Goal: Task Accomplishment & Management: Manage account settings

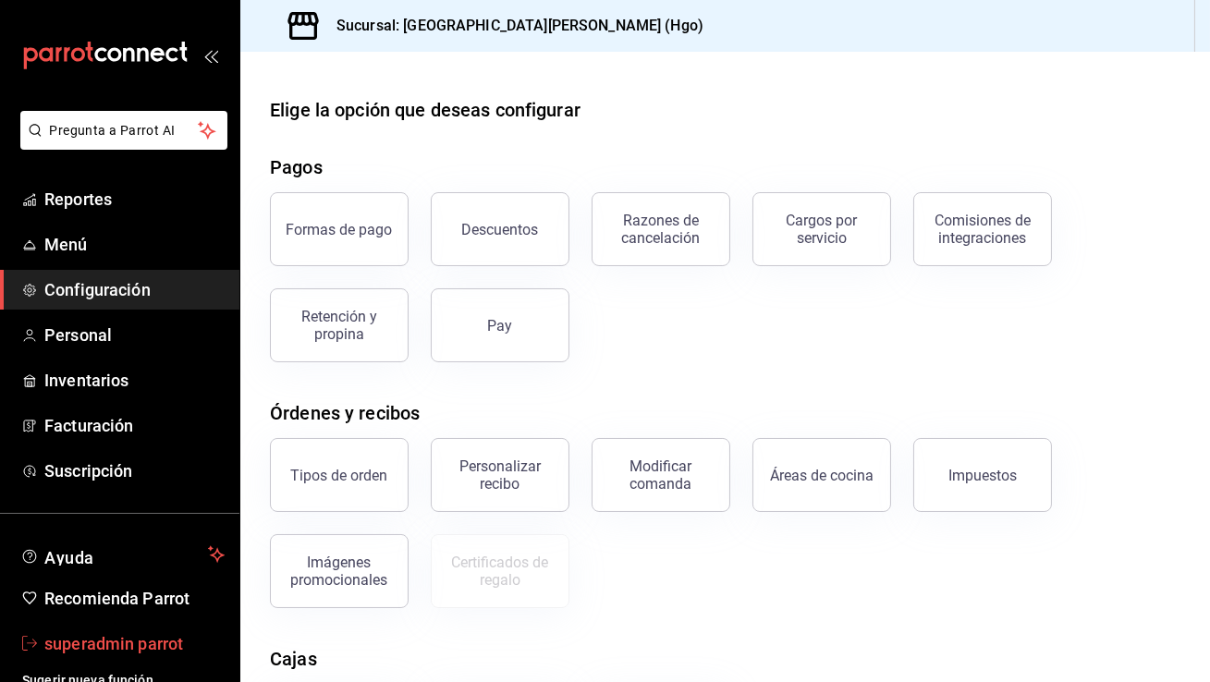
click at [183, 636] on span "superadmin parrot" at bounding box center [134, 643] width 180 height 25
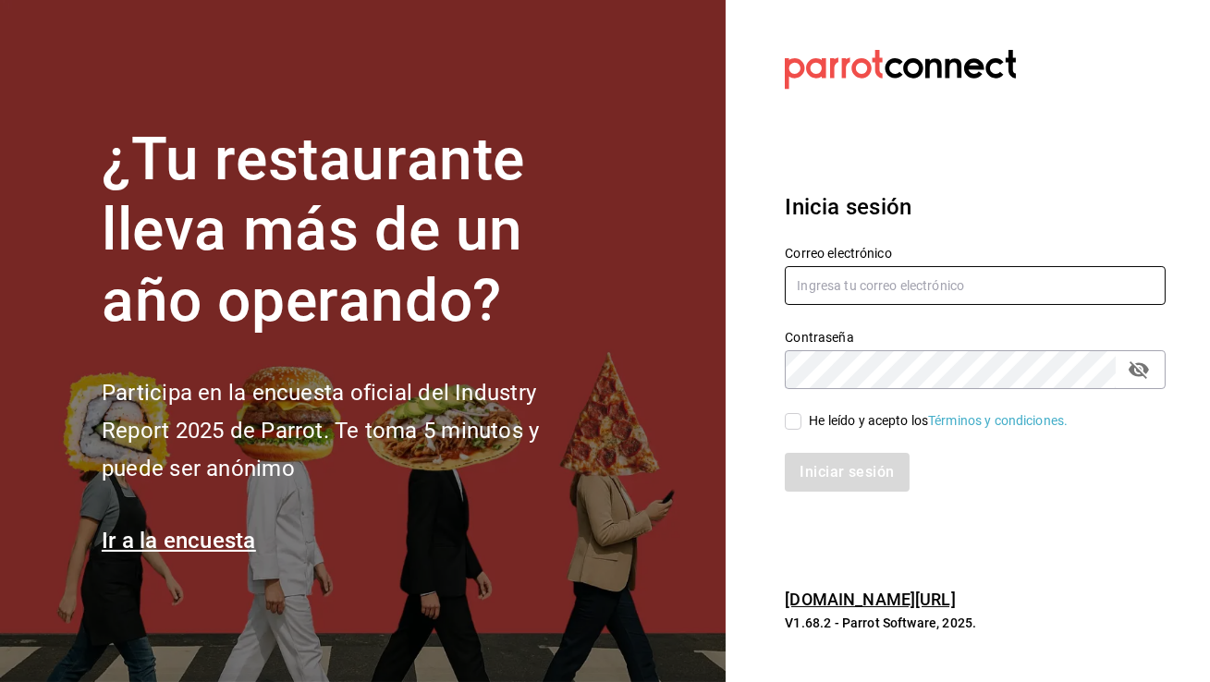
click at [811, 280] on input "text" at bounding box center [975, 285] width 381 height 39
type input "chilaquiles@effata.com"
click at [791, 417] on input "He leído y acepto los Términos y condiciones." at bounding box center [793, 421] width 17 height 17
checkbox input "true"
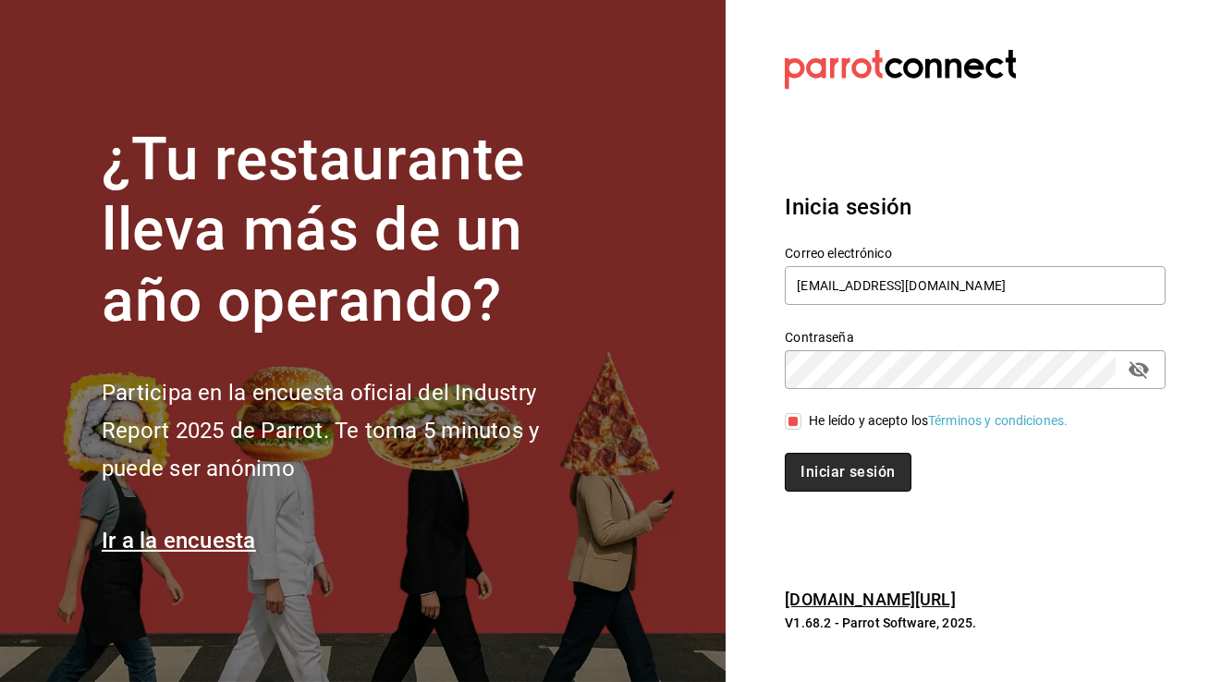
click at [827, 481] on button "Iniciar sesión" at bounding box center [848, 472] width 126 height 39
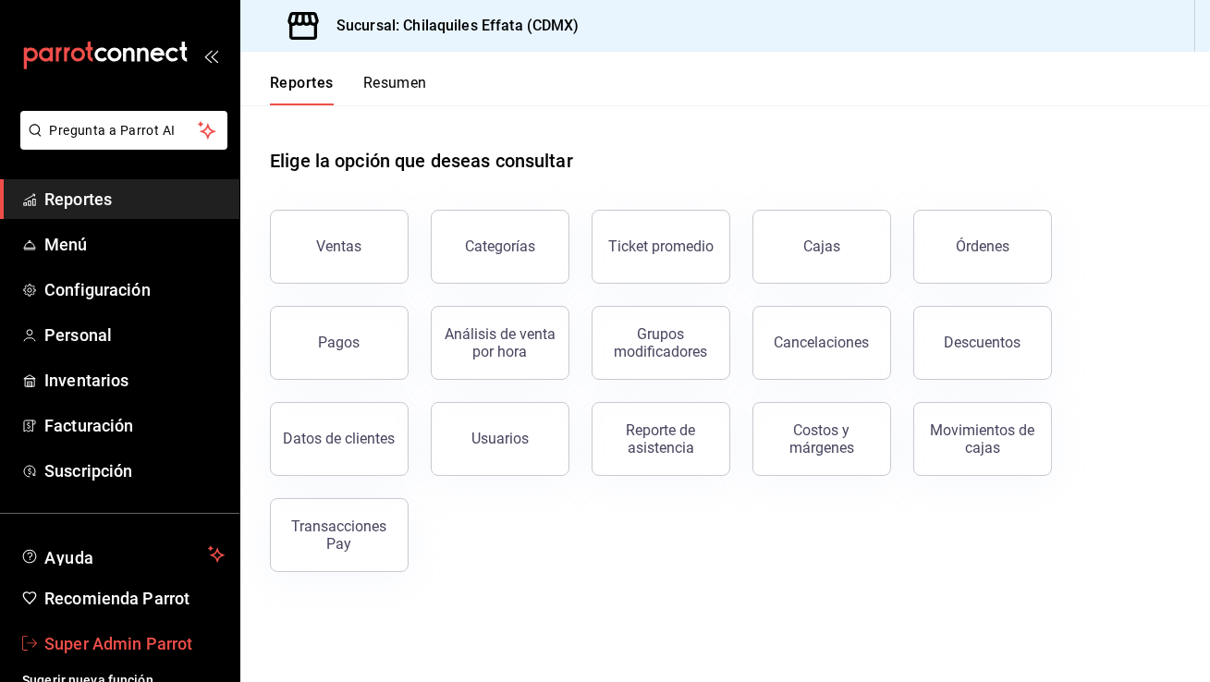
click at [170, 628] on link "Super Admin Parrot" at bounding box center [119, 644] width 239 height 40
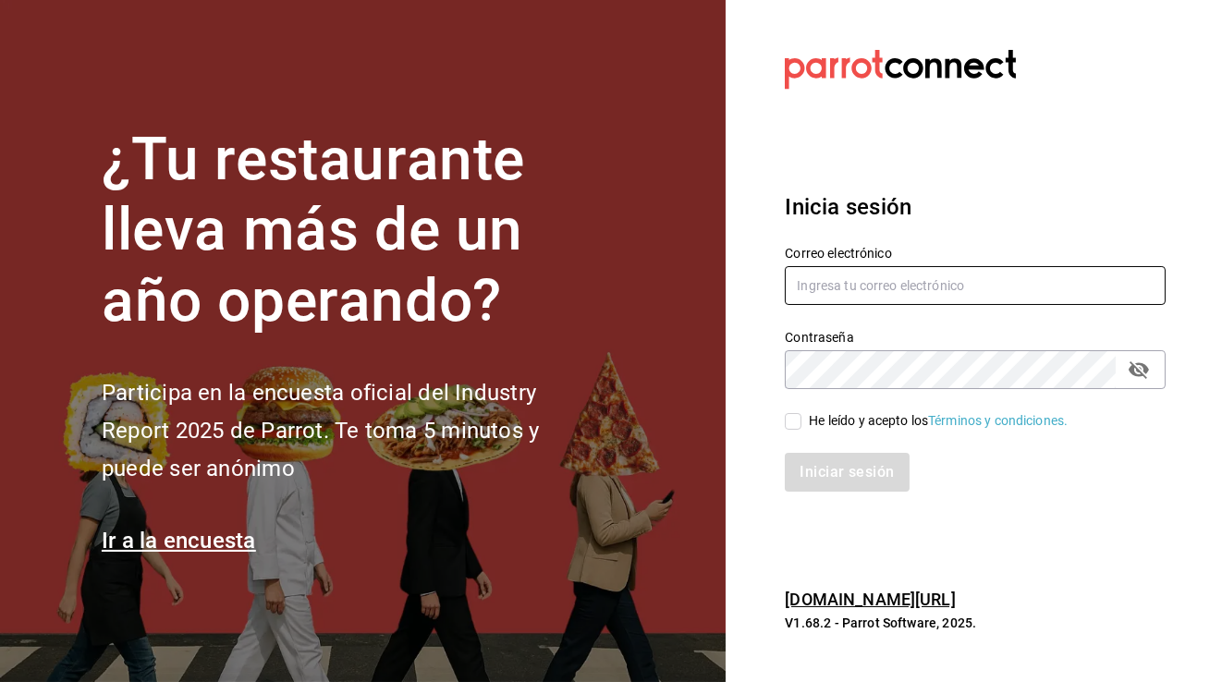
click at [829, 299] on input "text" at bounding box center [975, 285] width 381 height 39
type input "enigmarooms@romanorte.com"
click at [804, 413] on span "He leído y acepto los Términos y condiciones." at bounding box center [934, 420] width 266 height 19
click at [801, 413] on input "He leído y acepto los Términos y condiciones." at bounding box center [793, 421] width 17 height 17
checkbox input "true"
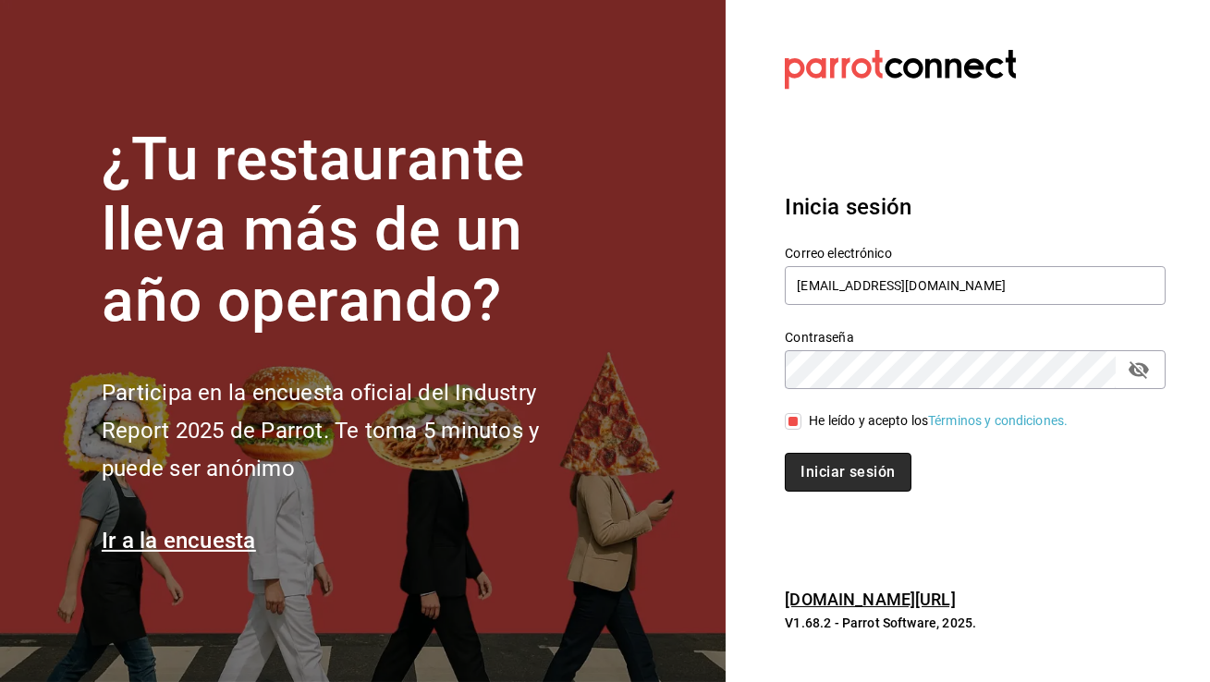
click at [832, 480] on button "Iniciar sesión" at bounding box center [848, 472] width 126 height 39
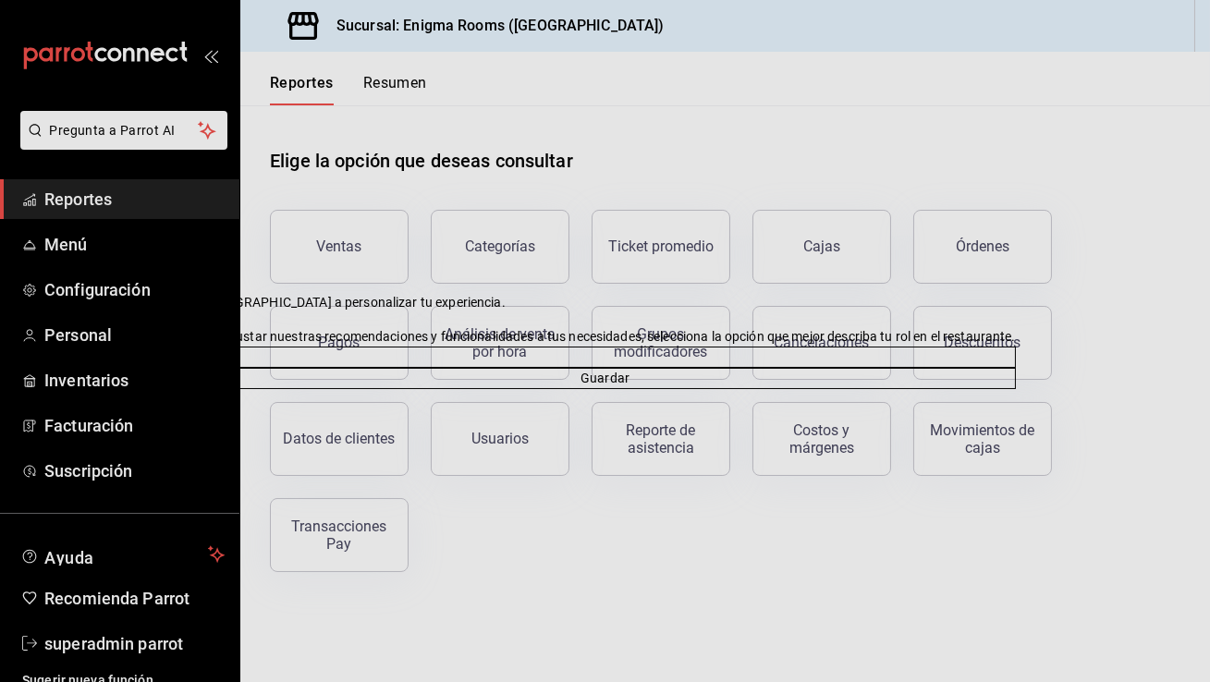
click at [208, 299] on icon at bounding box center [204, 302] width 7 height 7
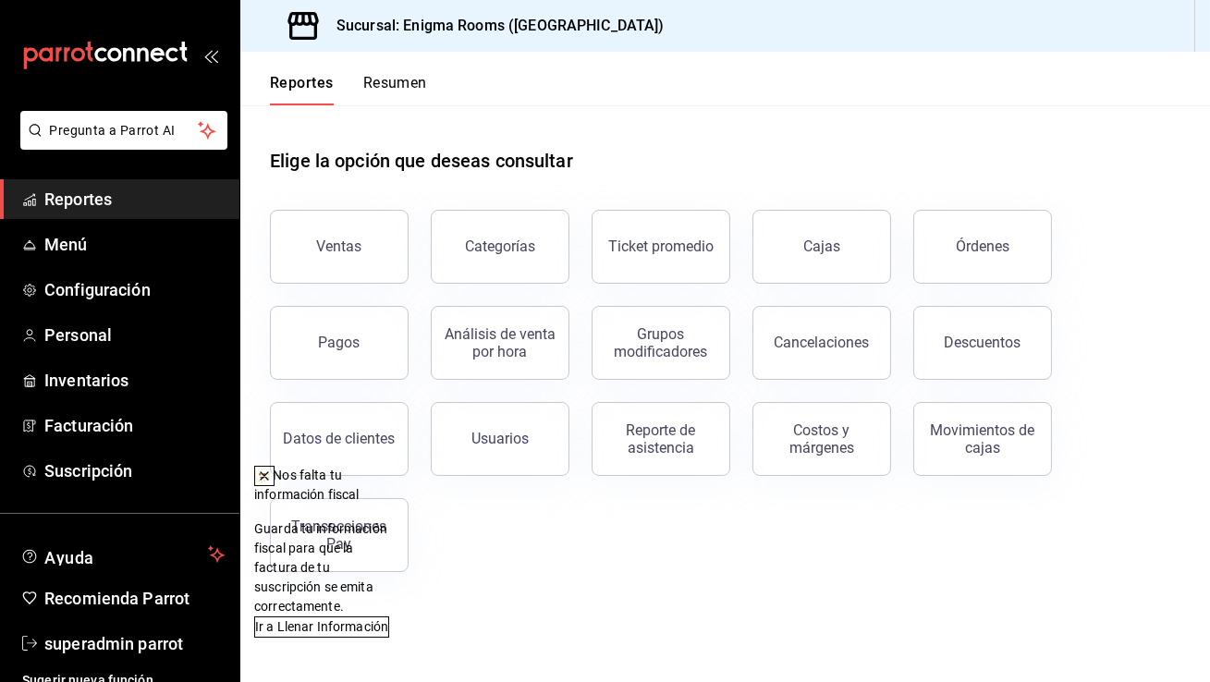
click at [272, 477] on icon at bounding box center [264, 476] width 15 height 15
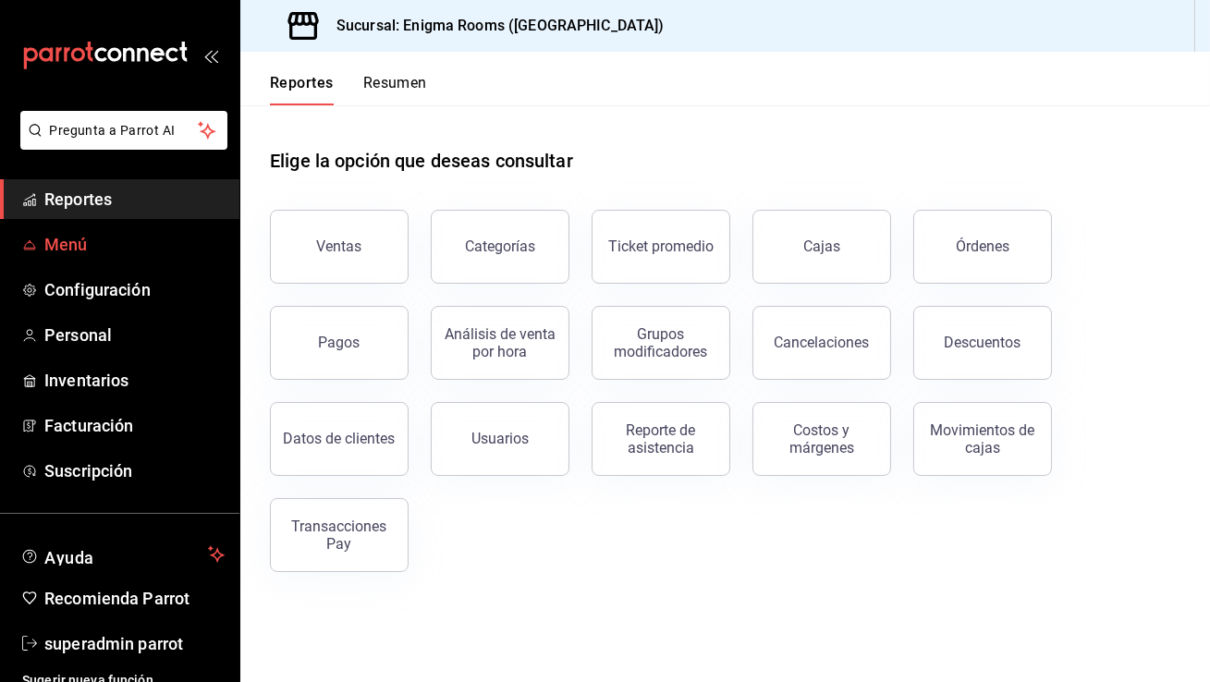
click at [61, 254] on span "Menú" at bounding box center [134, 244] width 180 height 25
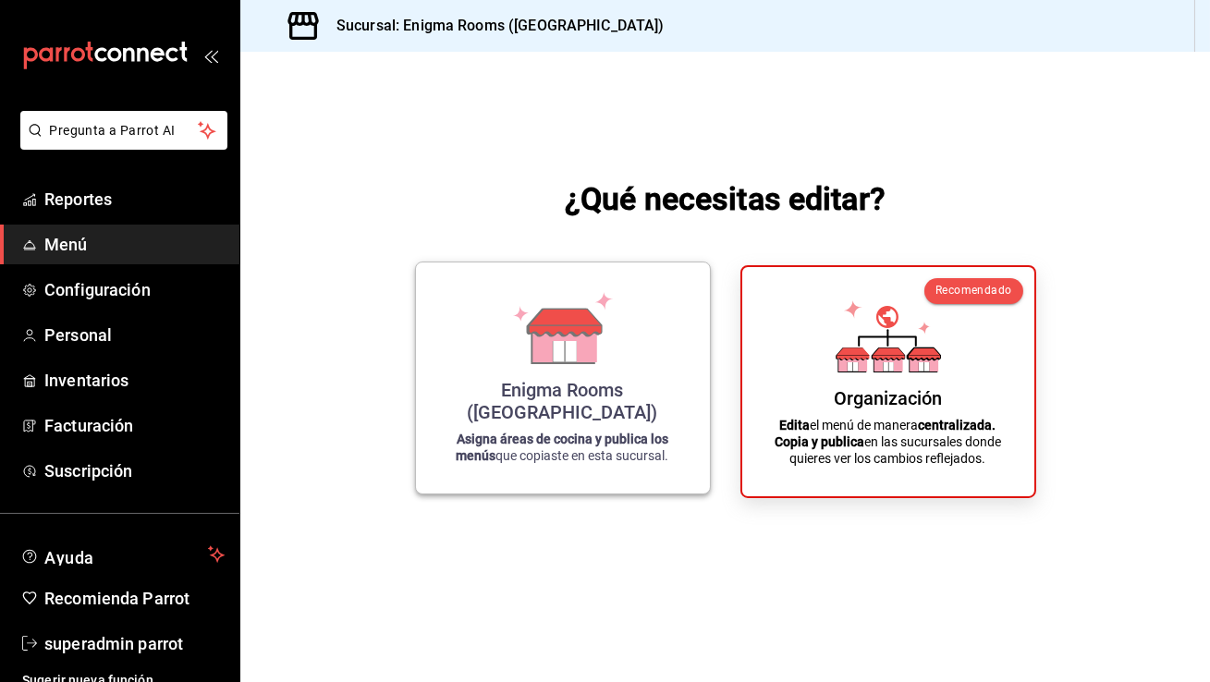
click at [574, 361] on icon at bounding box center [564, 351] width 23 height 20
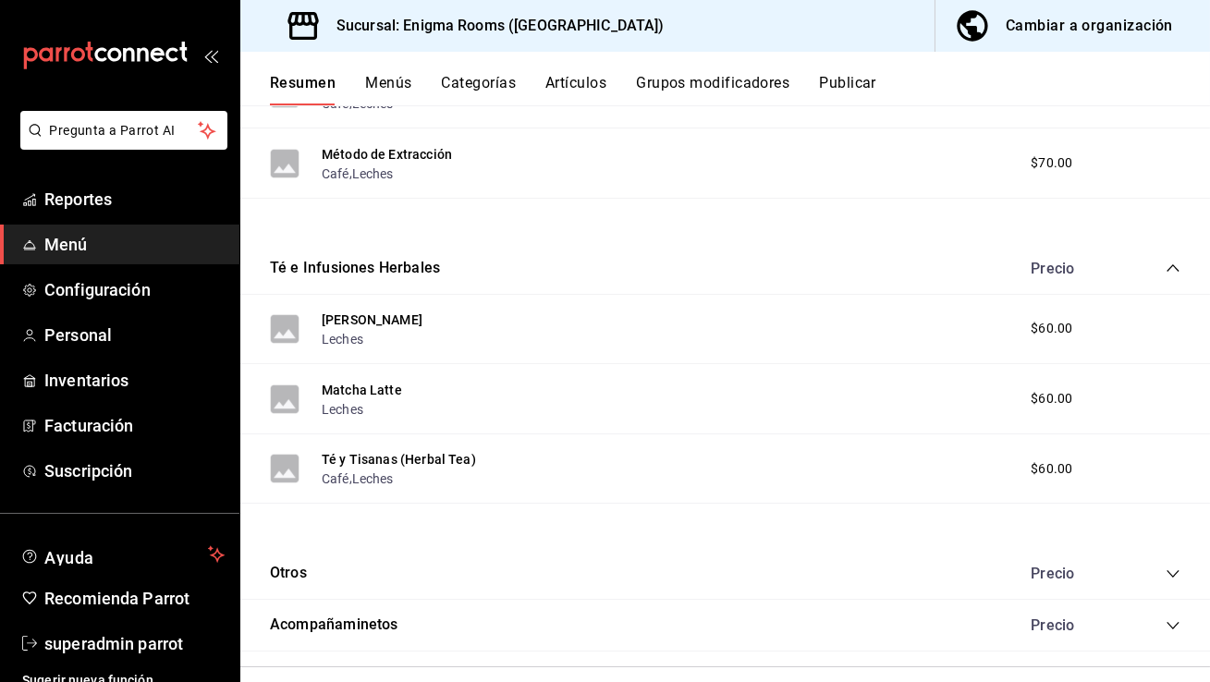
scroll to position [884, 0]
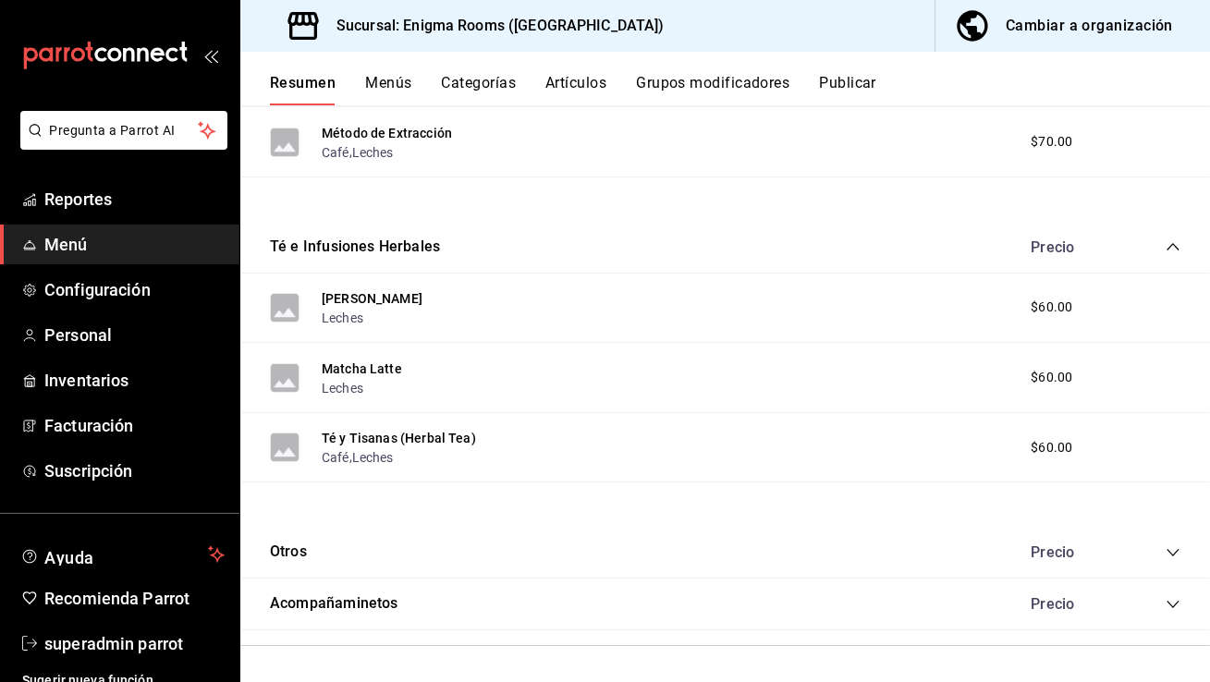
click at [412, 561] on div "Otros Precio" at bounding box center [725, 553] width 970 height 52
click at [295, 553] on button "Otros" at bounding box center [288, 552] width 37 height 21
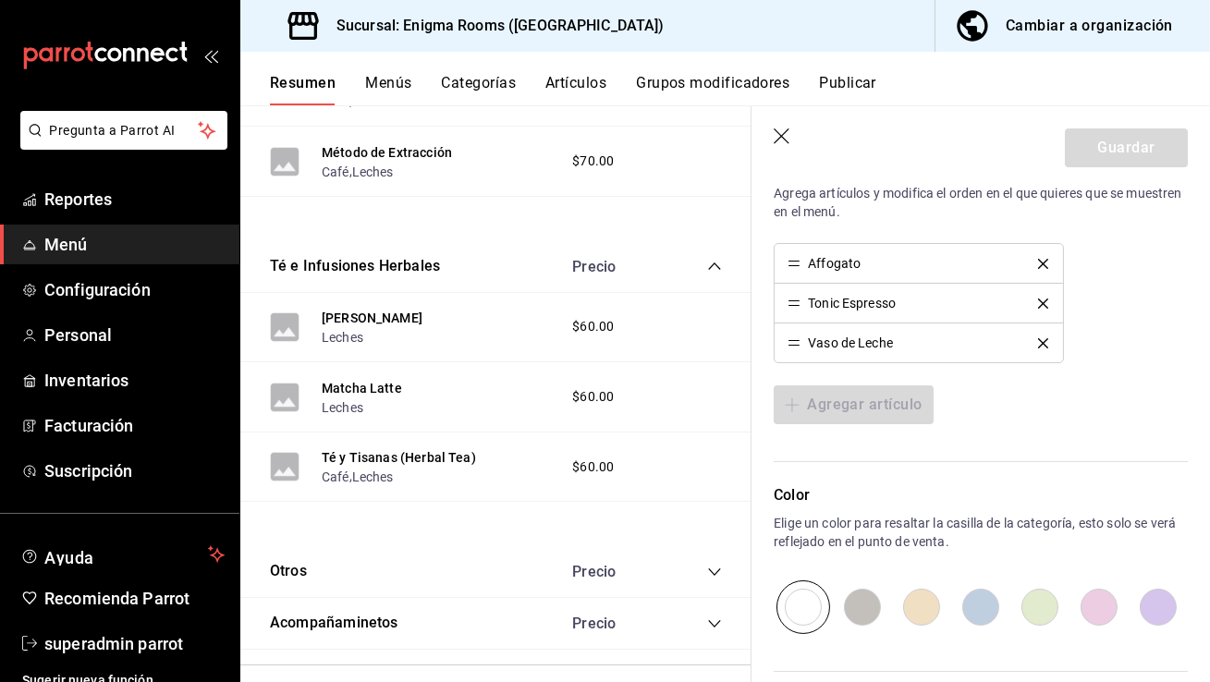
scroll to position [582, 0]
click at [784, 143] on icon "button" at bounding box center [783, 137] width 18 height 18
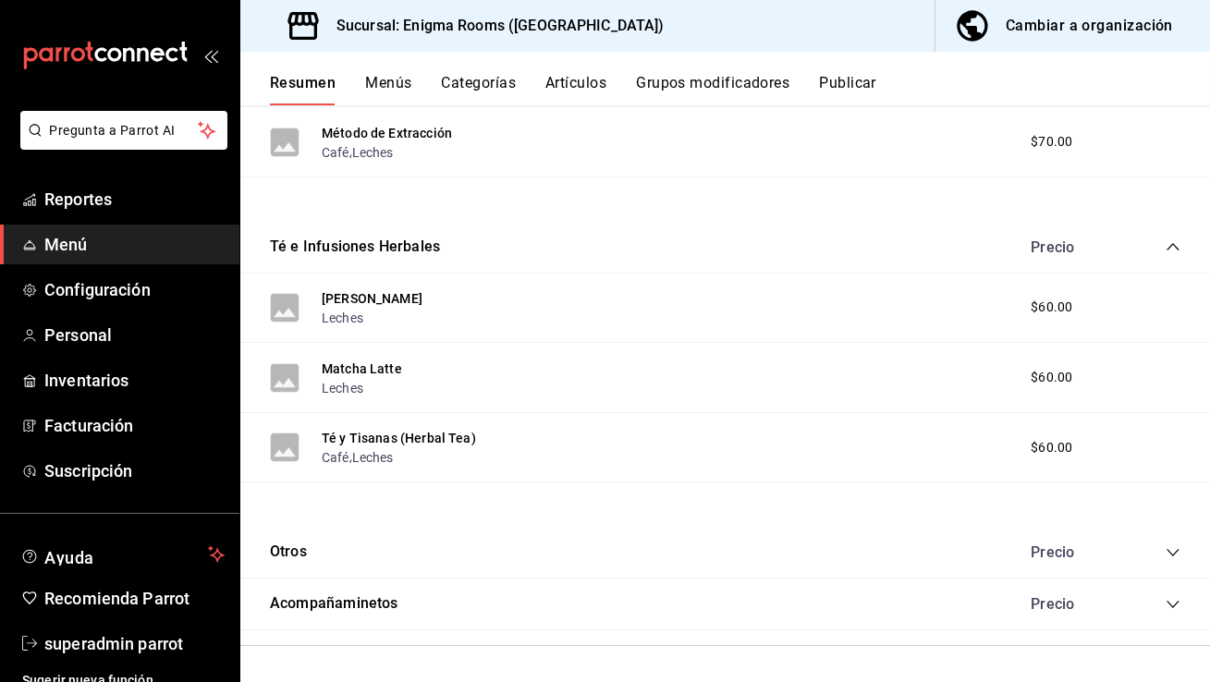
click at [1182, 609] on div "Acompañaminetos Precio" at bounding box center [725, 605] width 970 height 52
click at [1173, 603] on icon "collapse-category-row" at bounding box center [1172, 604] width 15 height 15
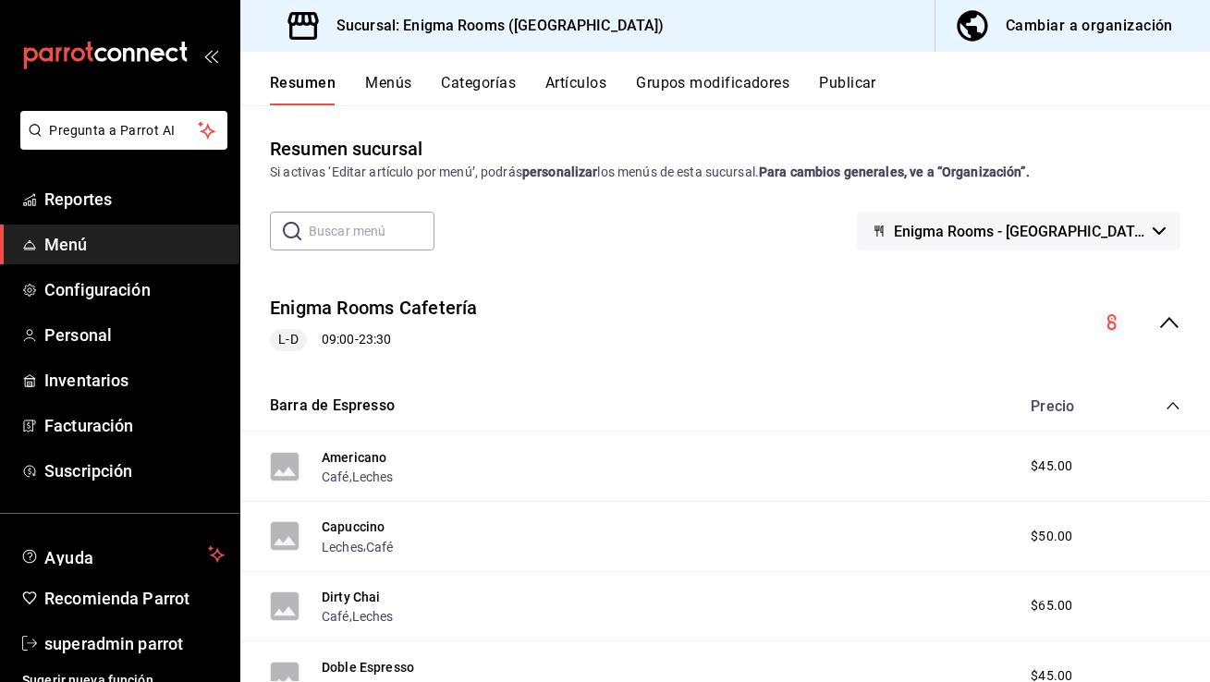
click at [400, 90] on button "Menús" at bounding box center [388, 89] width 46 height 31
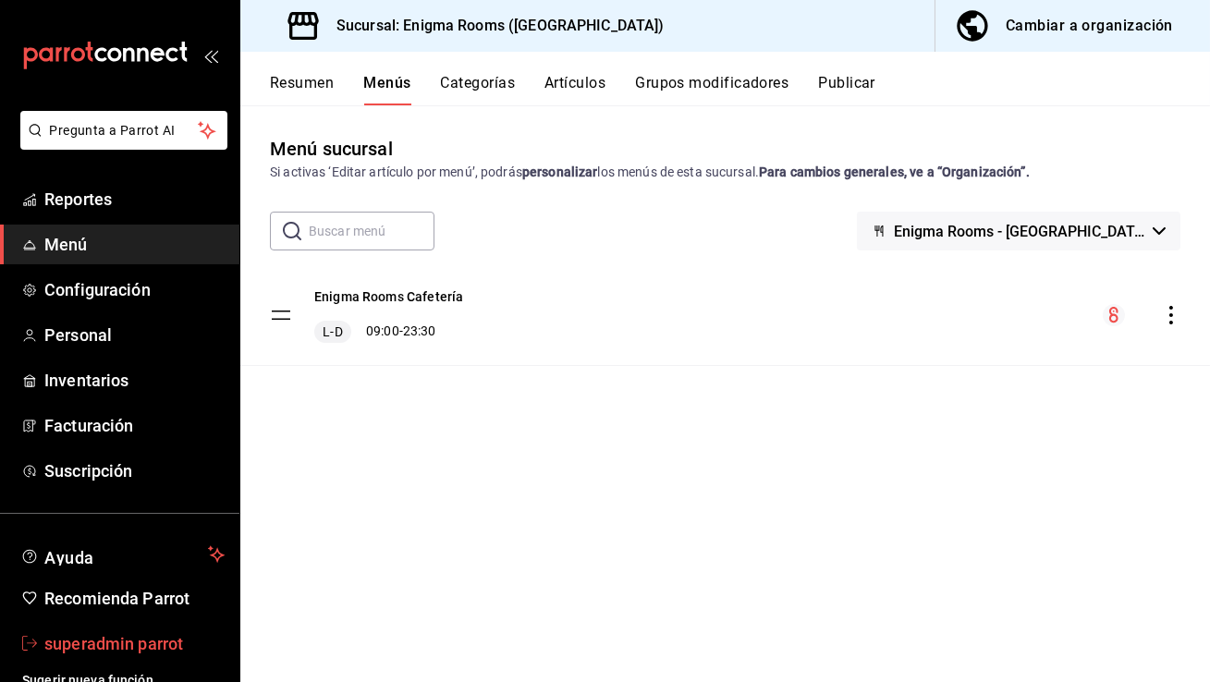
click at [104, 649] on span "superadmin parrot" at bounding box center [134, 643] width 180 height 25
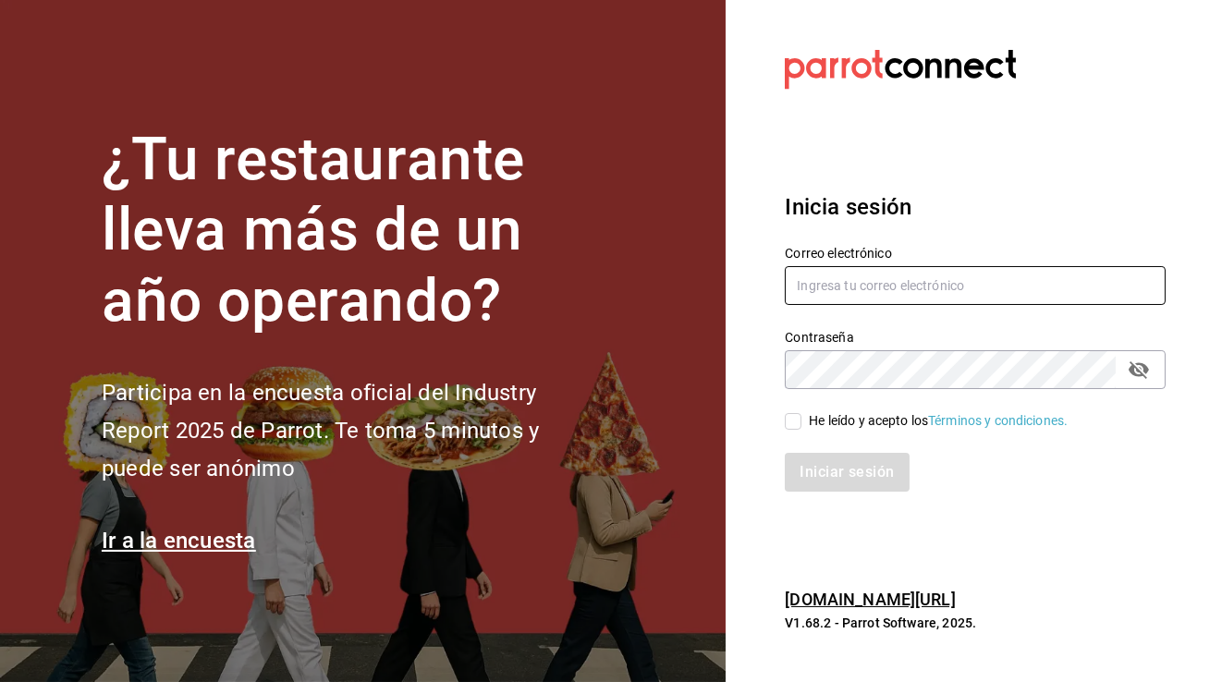
click at [955, 287] on input "text" at bounding box center [975, 285] width 381 height 39
type input "dimitris@restaurante.com"
click at [802, 431] on div "Iniciar sesión" at bounding box center [963, 461] width 403 height 61
click at [796, 417] on input "He leído y acepto los Términos y condiciones." at bounding box center [793, 421] width 17 height 17
checkbox input "true"
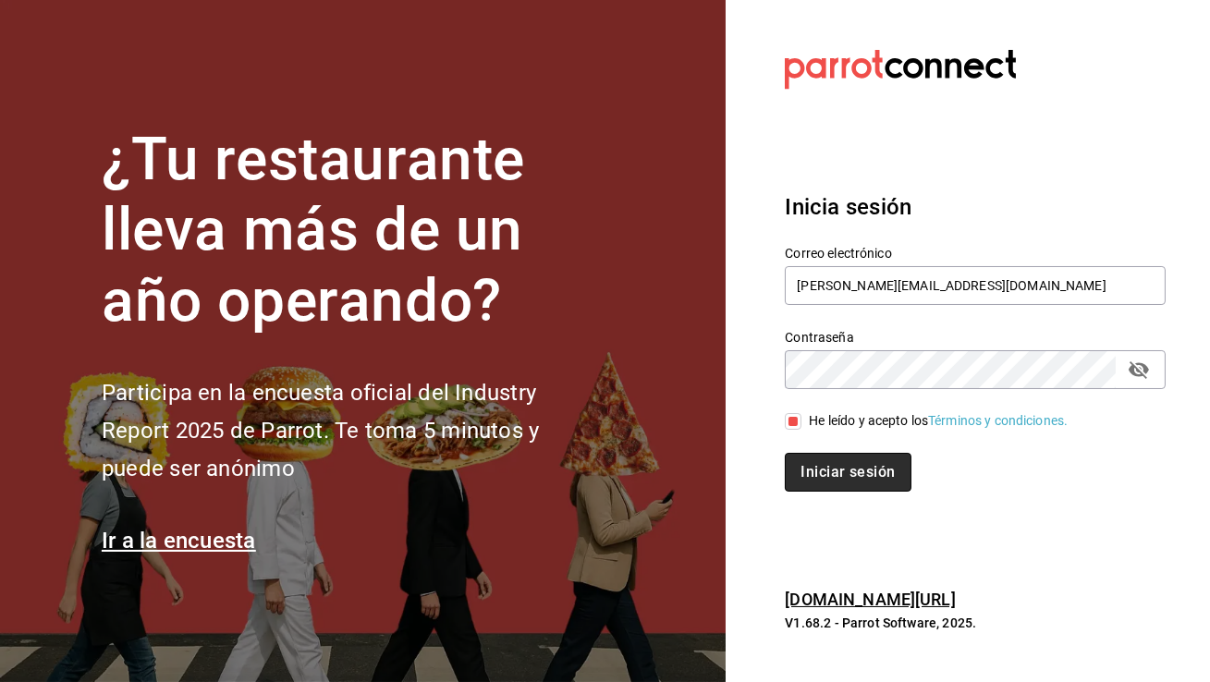
click at [826, 481] on button "Iniciar sesión" at bounding box center [848, 472] width 126 height 39
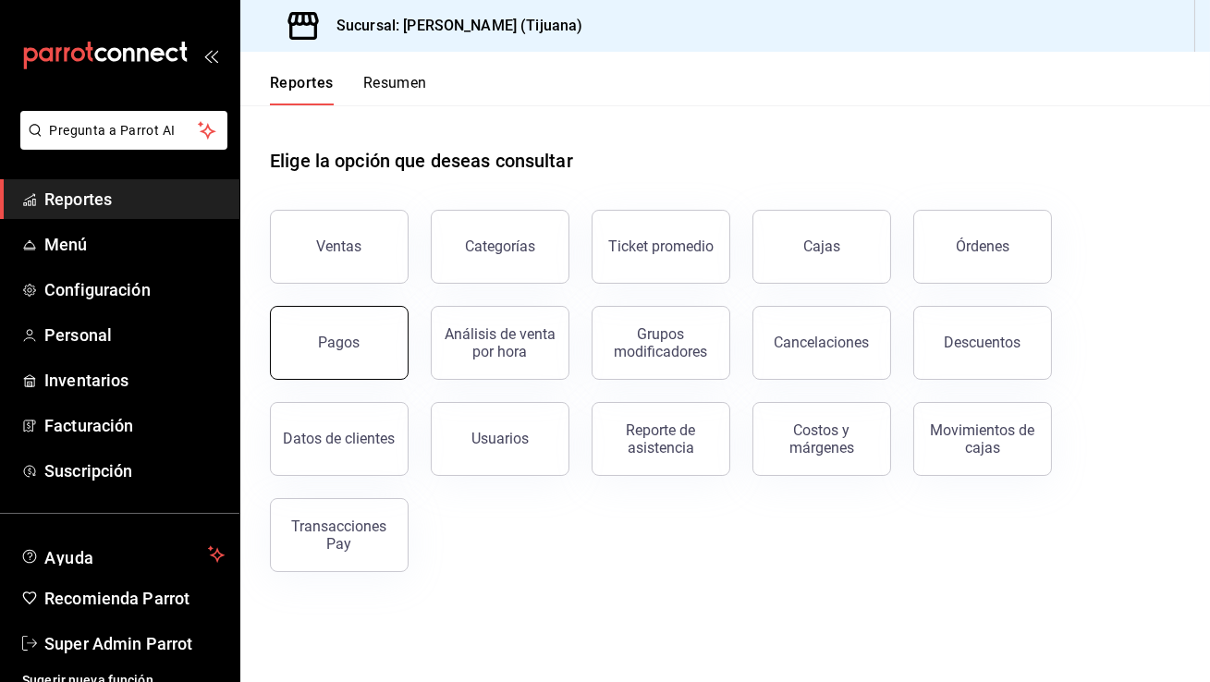
click at [355, 343] on div "Pagos" at bounding box center [340, 343] width 42 height 18
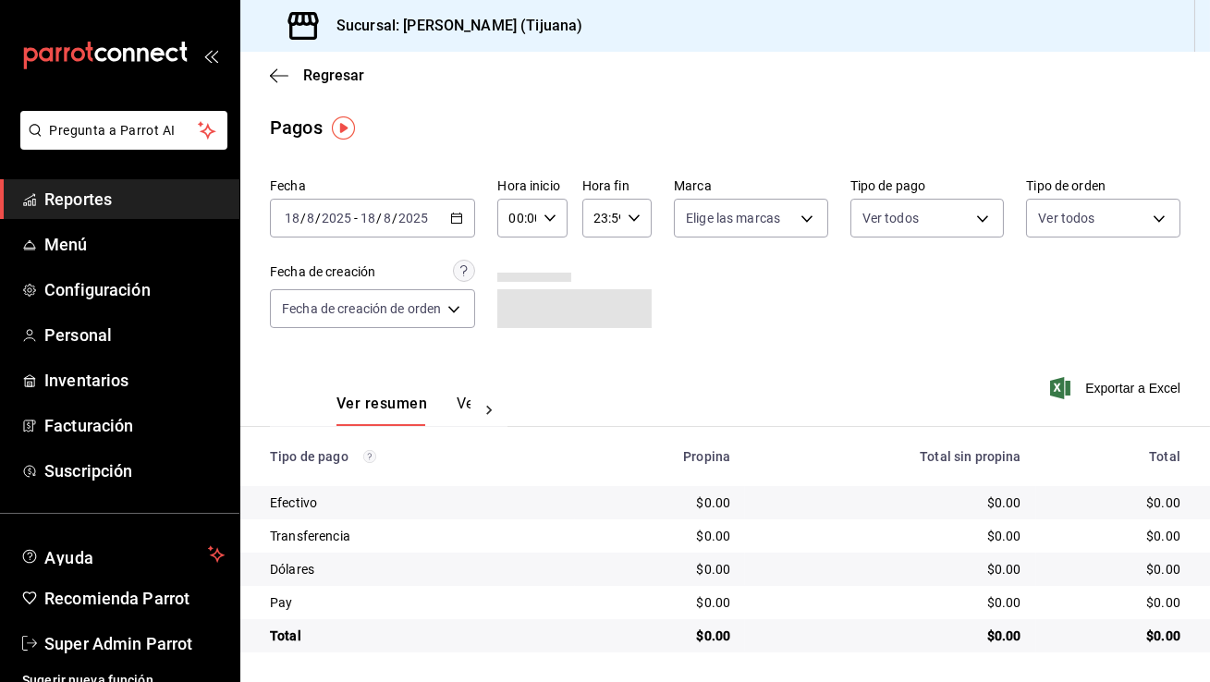
click at [453, 222] on icon "button" at bounding box center [456, 218] width 13 height 13
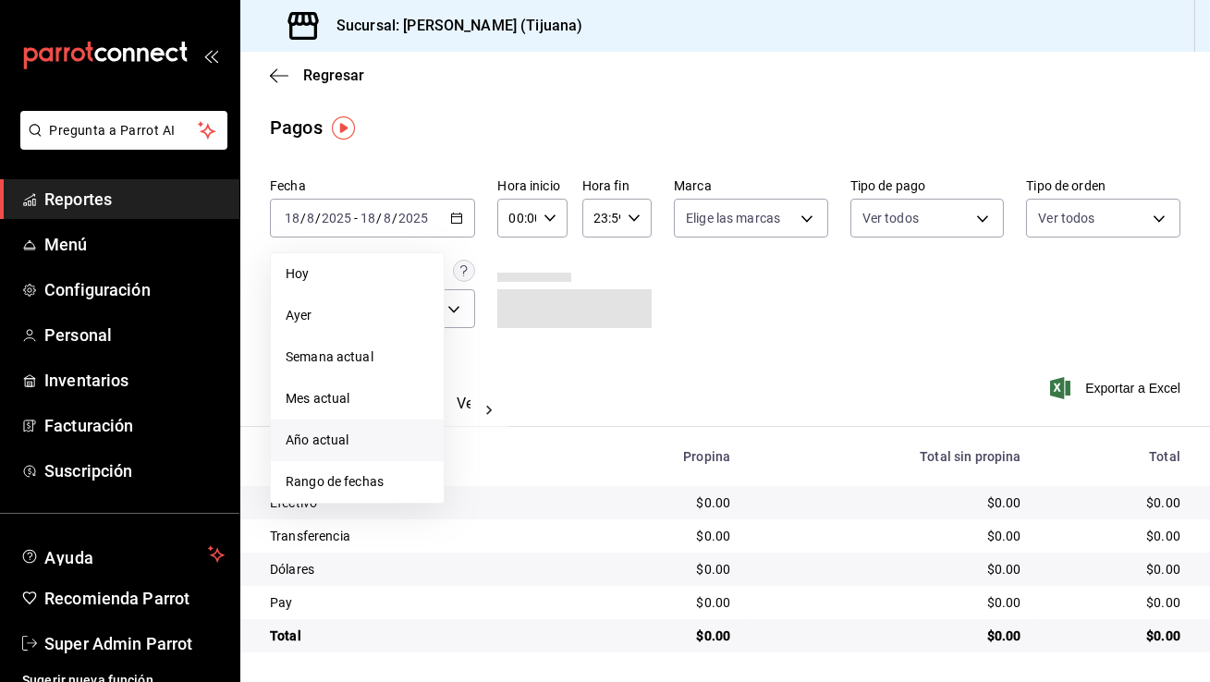
click at [352, 438] on span "Año actual" at bounding box center [357, 440] width 143 height 19
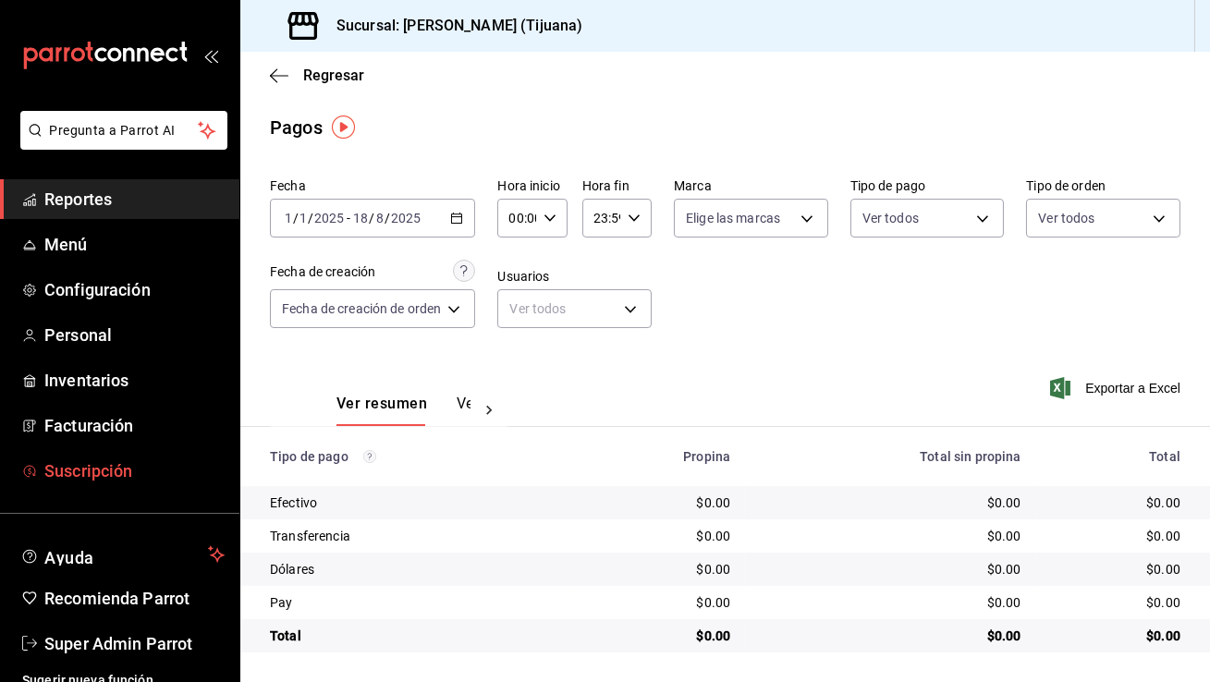
click at [150, 482] on span "Suscripción" at bounding box center [134, 470] width 180 height 25
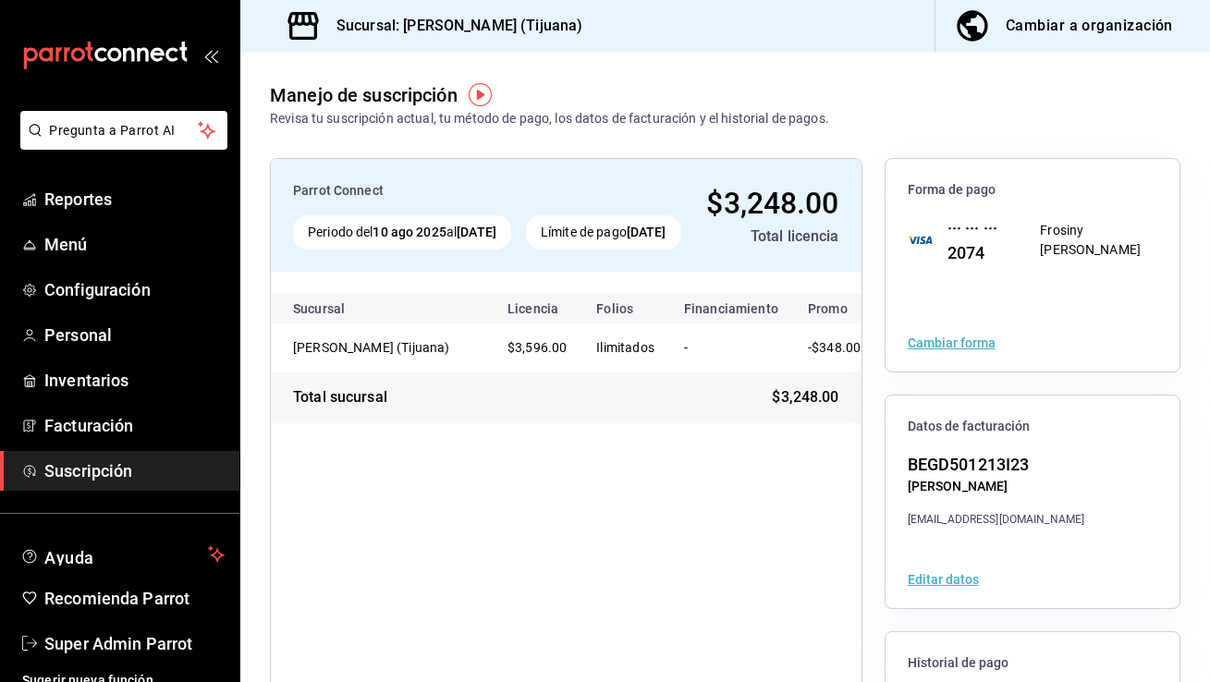
click at [131, 620] on ul "Ayuda Recomienda Parrot Super Admin Parrot" at bounding box center [119, 600] width 239 height 128
click at [125, 652] on span "Super Admin Parrot" at bounding box center [134, 643] width 180 height 25
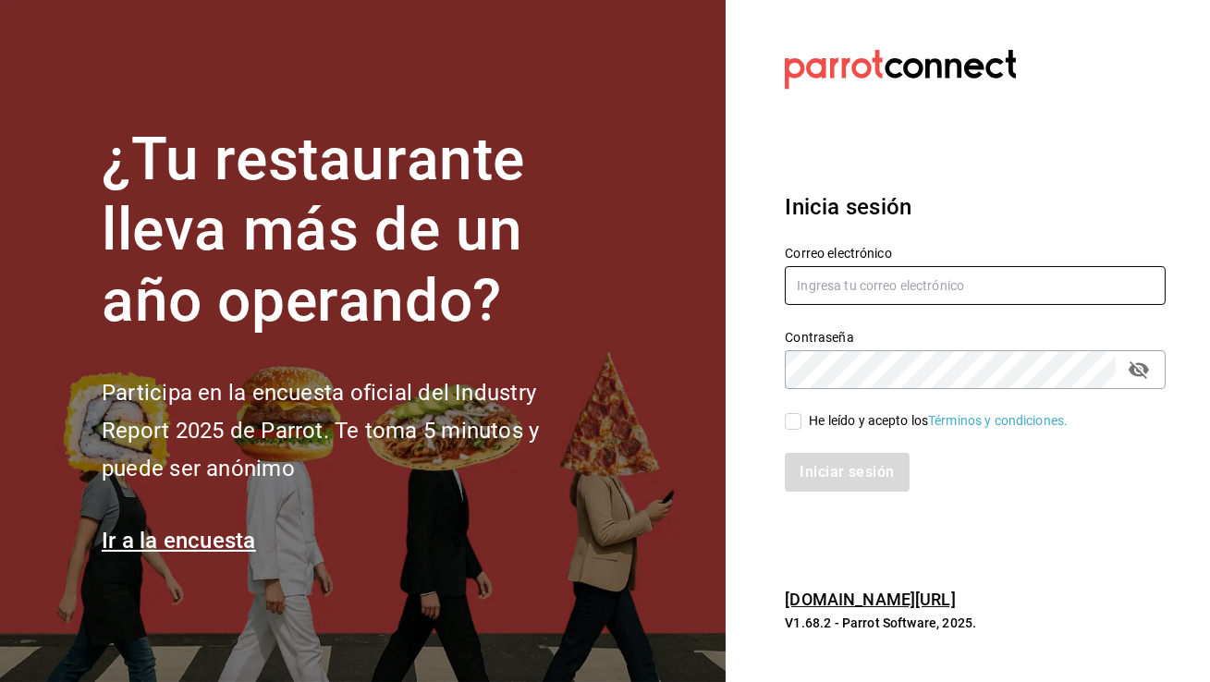
click at [861, 287] on input "text" at bounding box center [975, 285] width 381 height 39
type input "shawarmahouse@qro.com"
click at [814, 411] on div "He leído y acepto los Términos y condiciones." at bounding box center [938, 420] width 259 height 19
click at [801, 413] on input "He leído y acepto los Términos y condiciones." at bounding box center [793, 421] width 17 height 17
checkbox input "true"
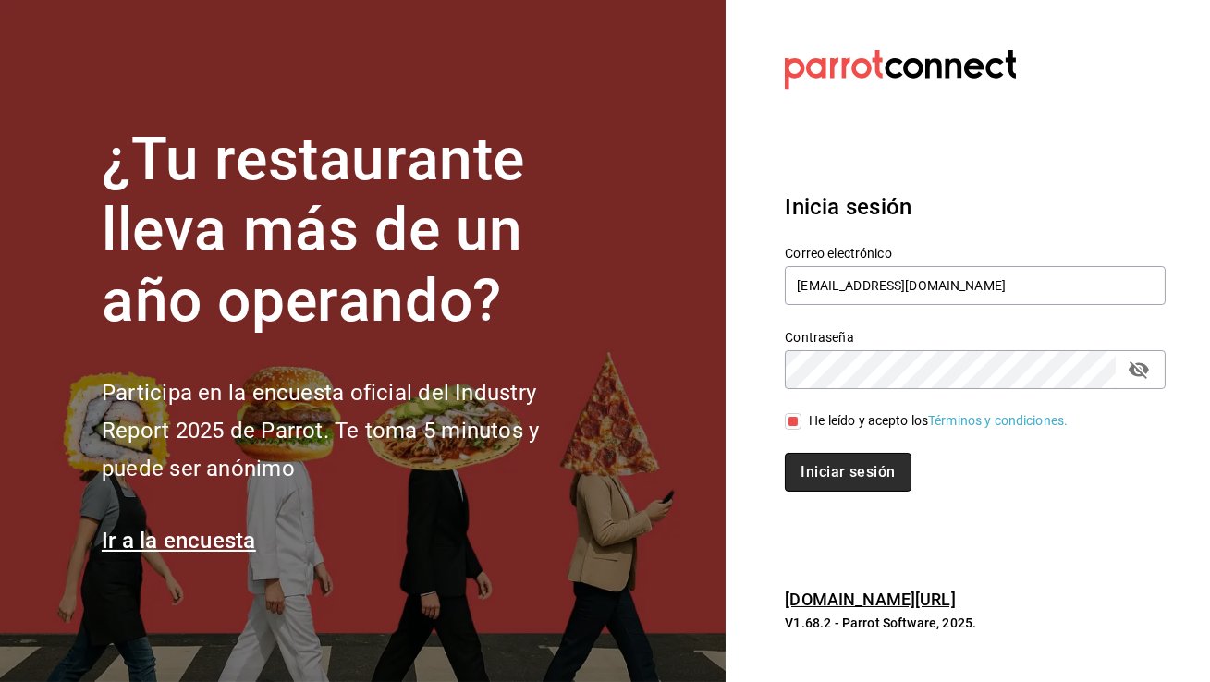
click at [825, 475] on button "Iniciar sesión" at bounding box center [848, 472] width 126 height 39
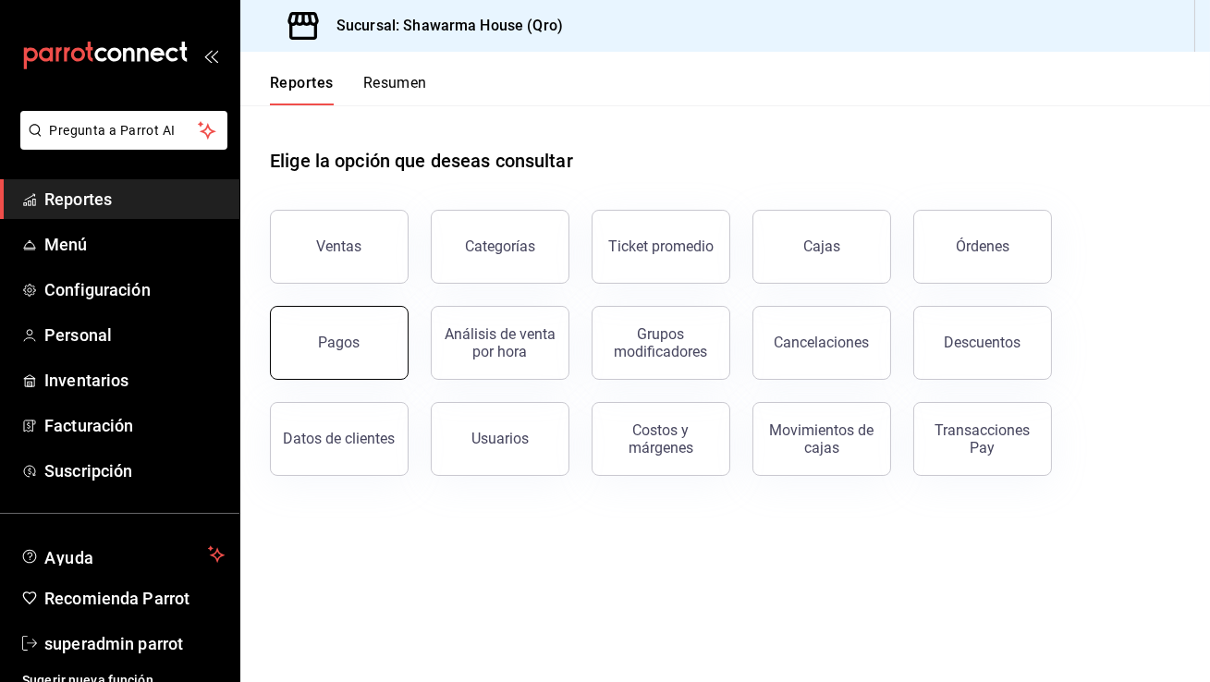
click at [337, 347] on div "Pagos" at bounding box center [340, 343] width 42 height 18
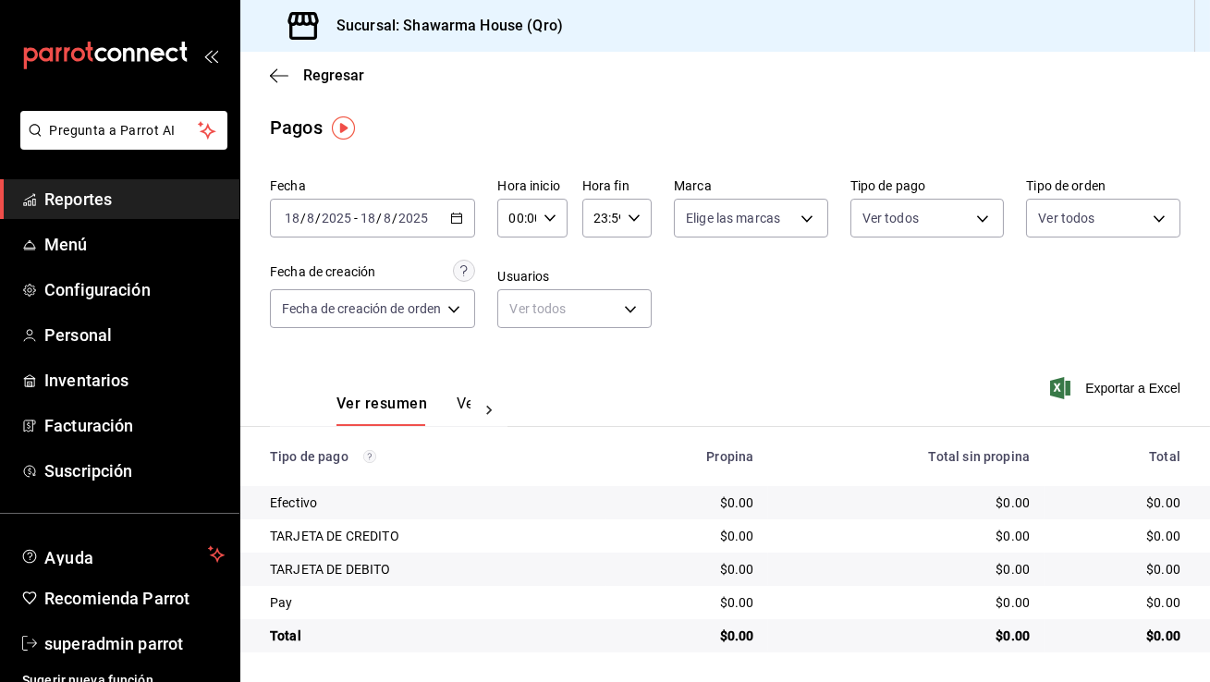
click at [461, 222] on icon "button" at bounding box center [456, 218] width 13 height 13
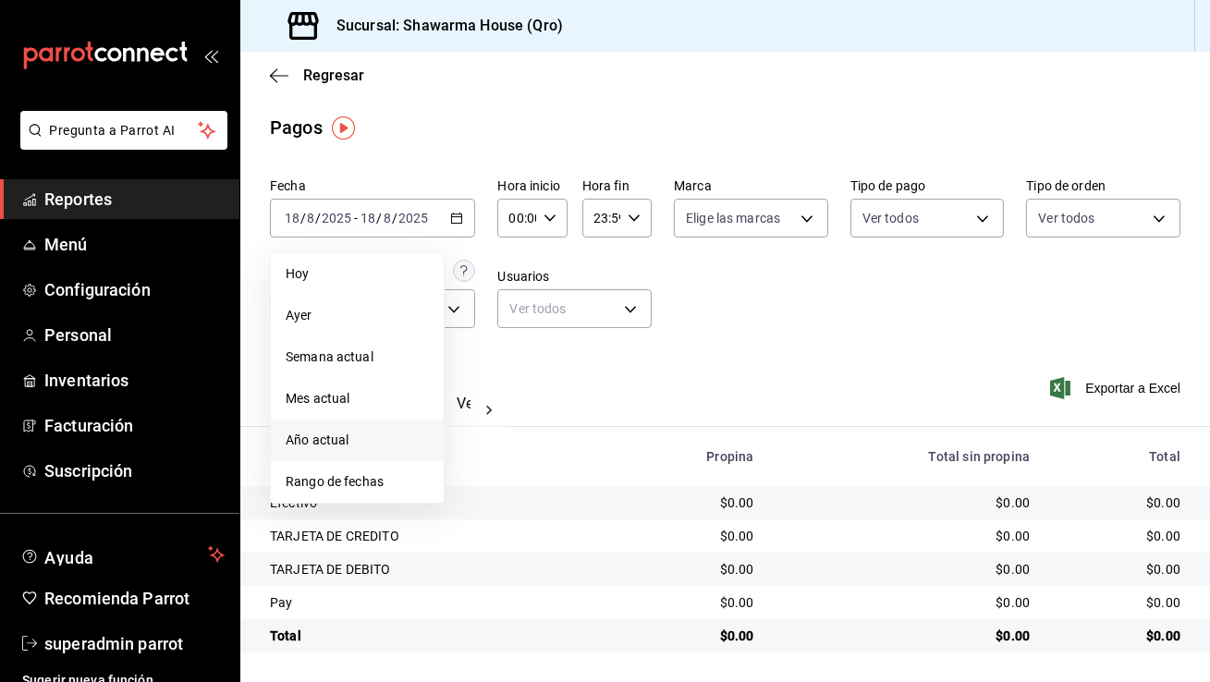
click at [358, 438] on span "Año actual" at bounding box center [357, 440] width 143 height 19
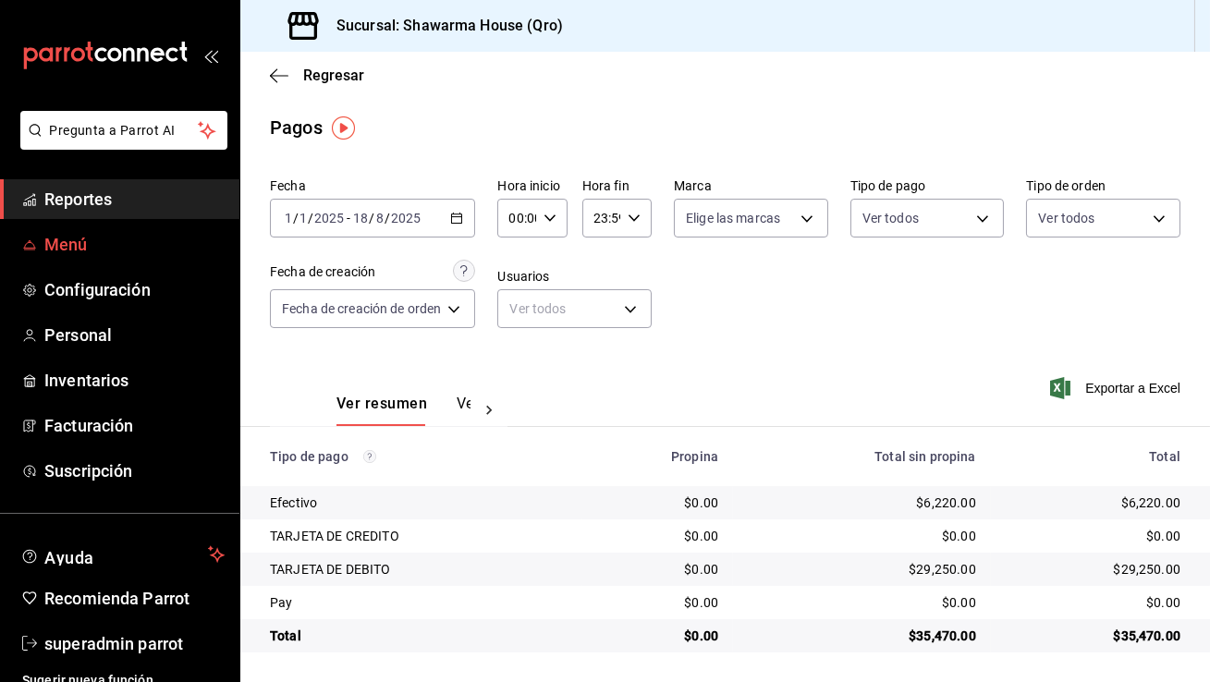
click at [173, 236] on span "Menú" at bounding box center [134, 244] width 180 height 25
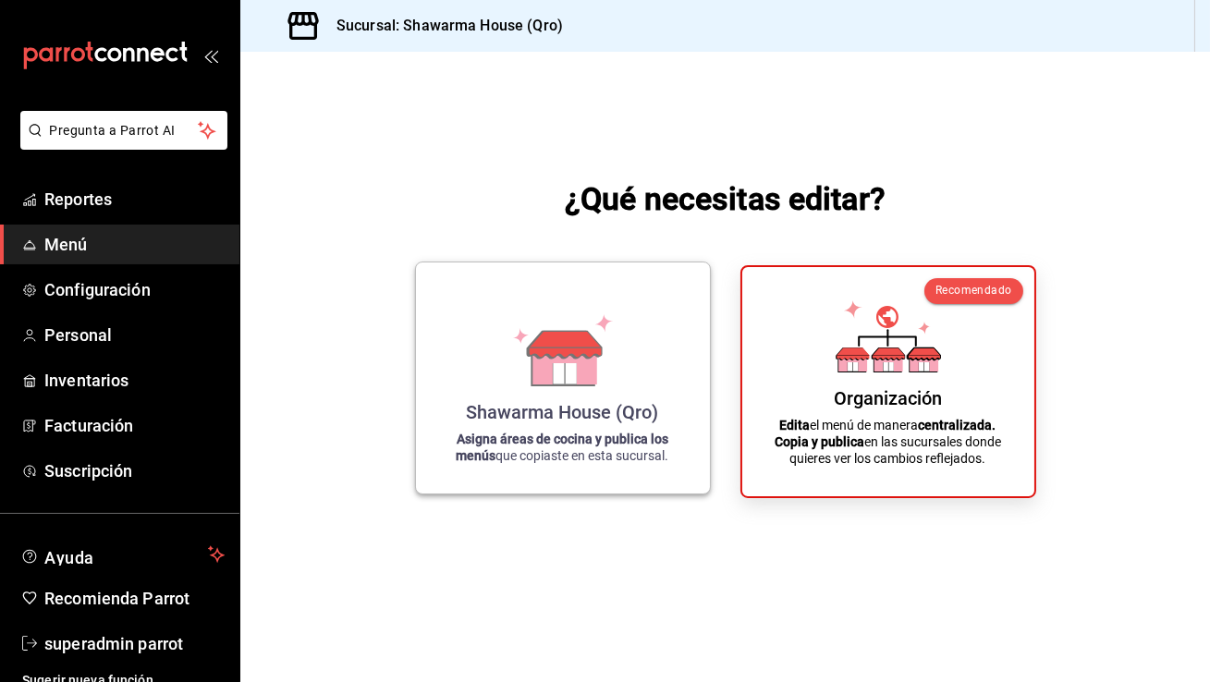
click at [575, 375] on icon at bounding box center [564, 373] width 23 height 20
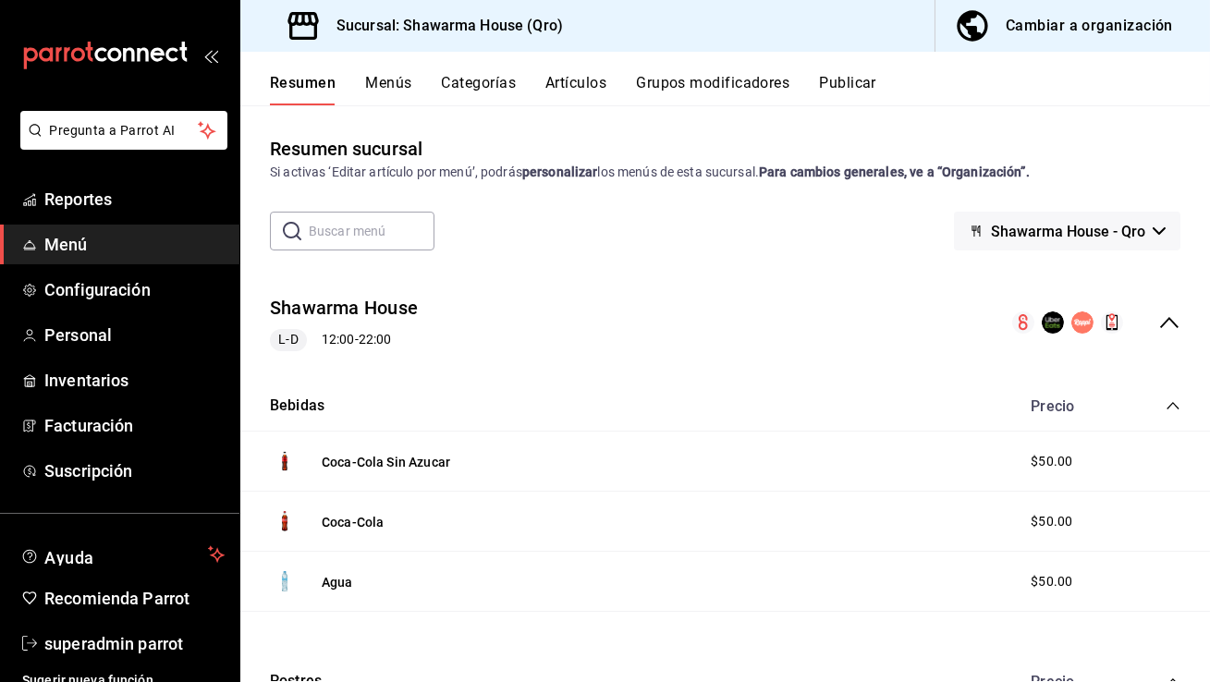
click at [392, 77] on button "Menús" at bounding box center [388, 89] width 46 height 31
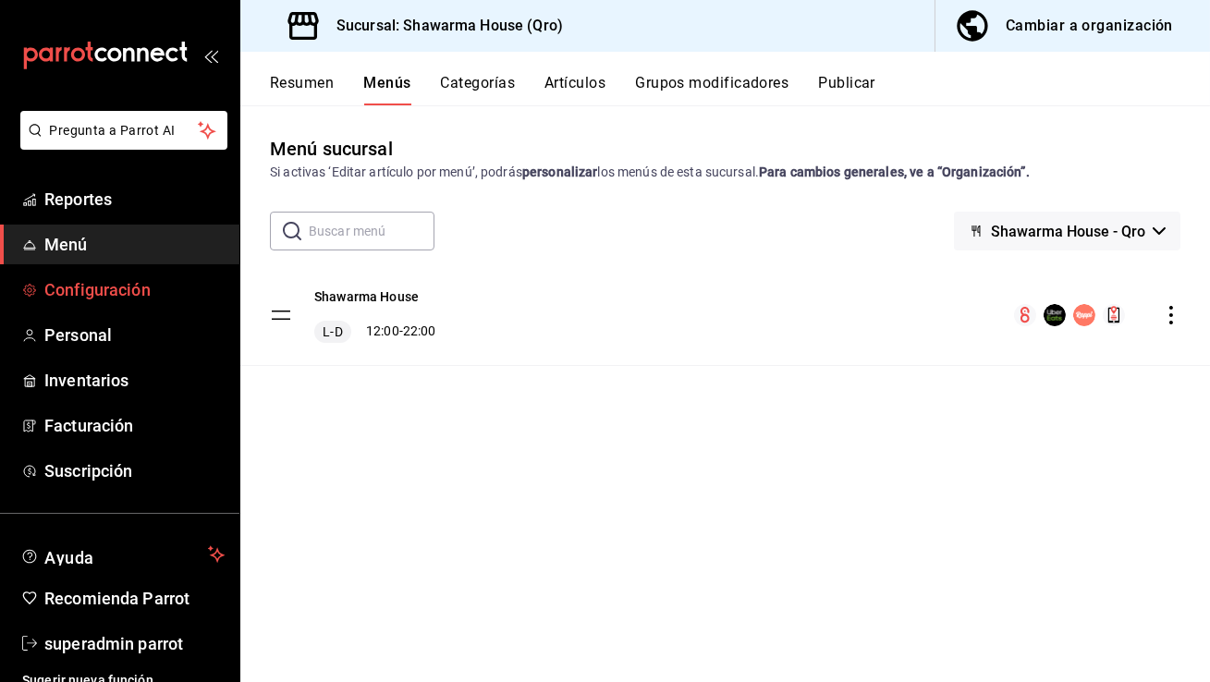
click at [148, 297] on span "Configuración" at bounding box center [134, 289] width 180 height 25
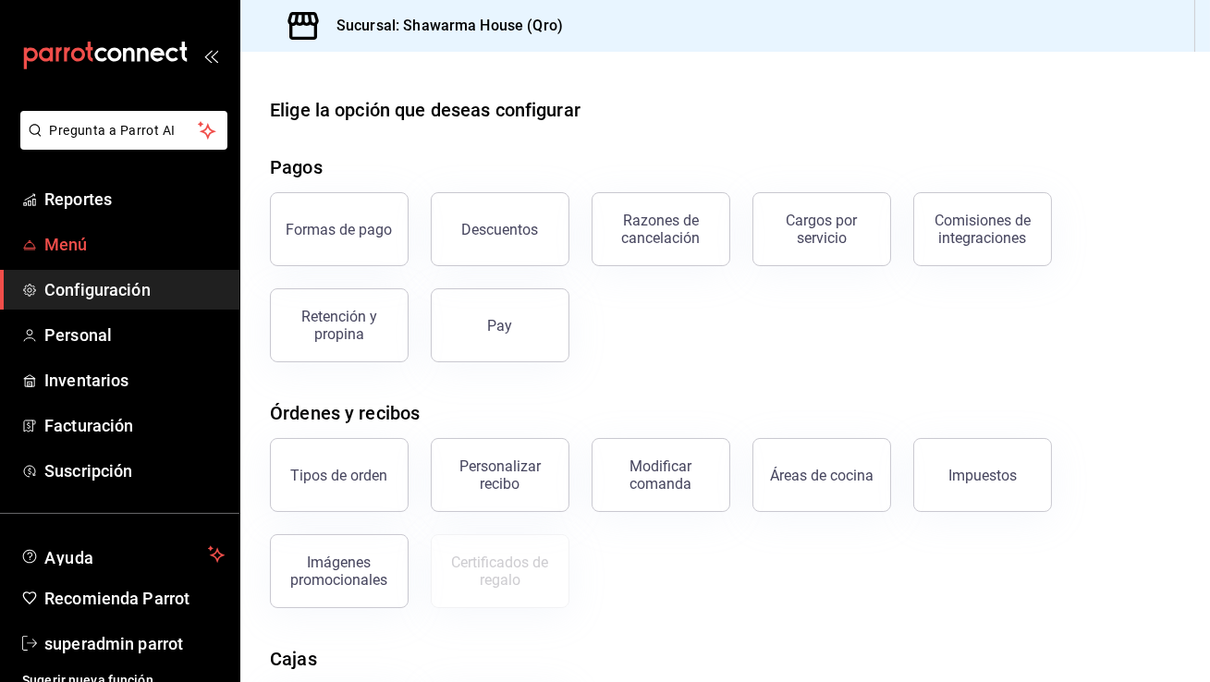
click at [159, 246] on span "Menú" at bounding box center [134, 244] width 180 height 25
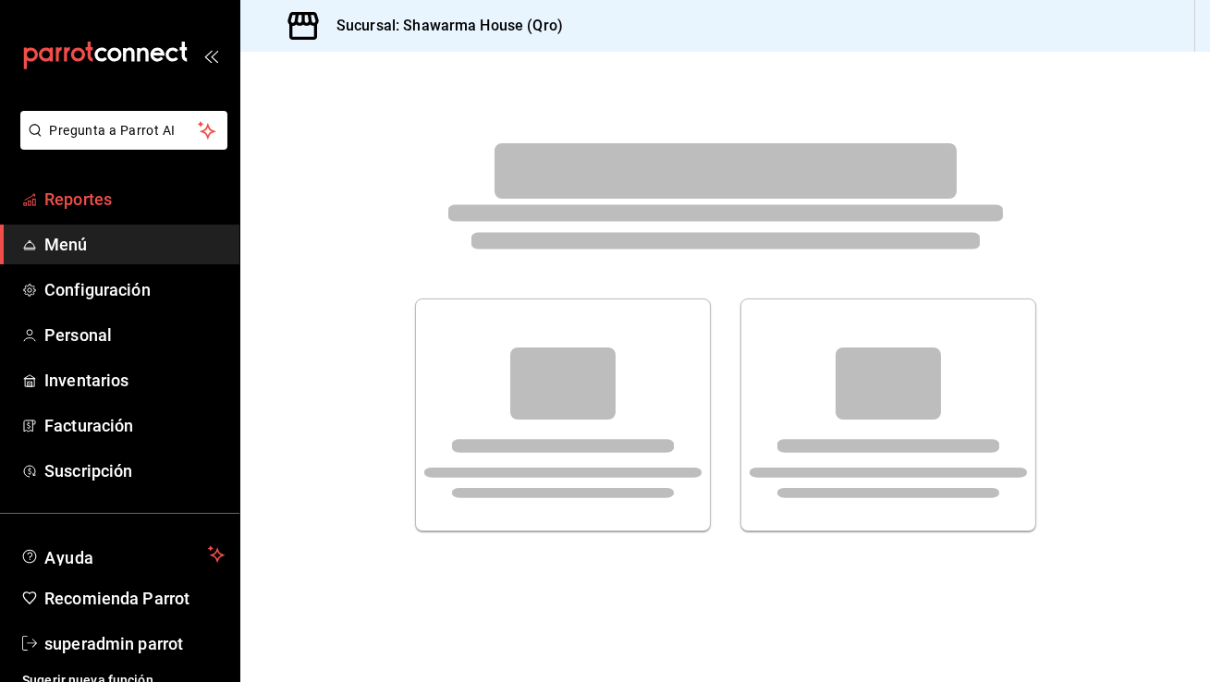
click at [147, 199] on span "Reportes" at bounding box center [134, 199] width 180 height 25
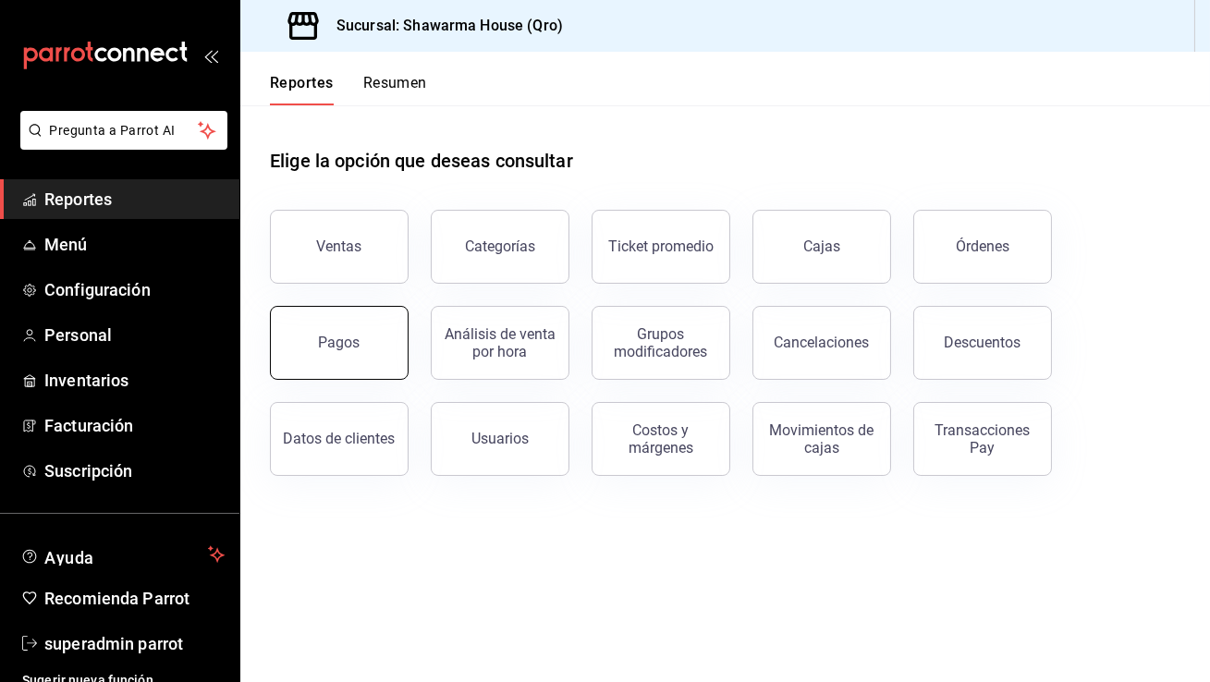
click at [370, 362] on button "Pagos" at bounding box center [339, 343] width 139 height 74
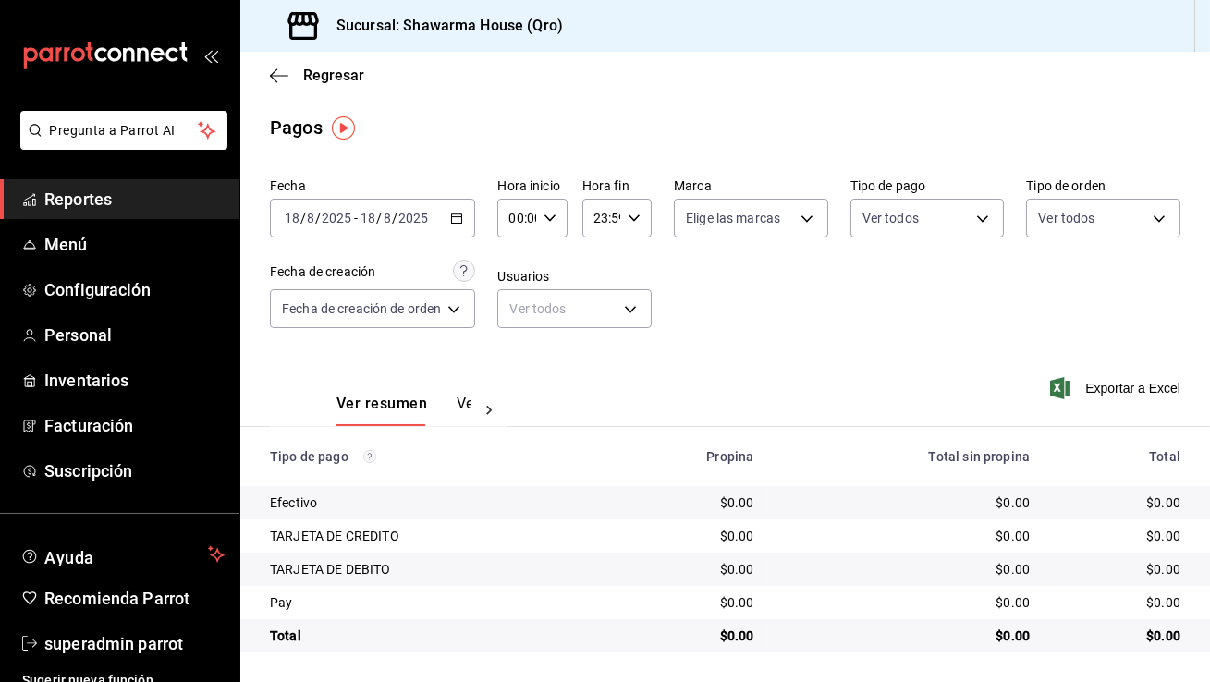
click at [457, 226] on div "[DATE] [DATE] - [DATE] [DATE]" at bounding box center [372, 218] width 205 height 39
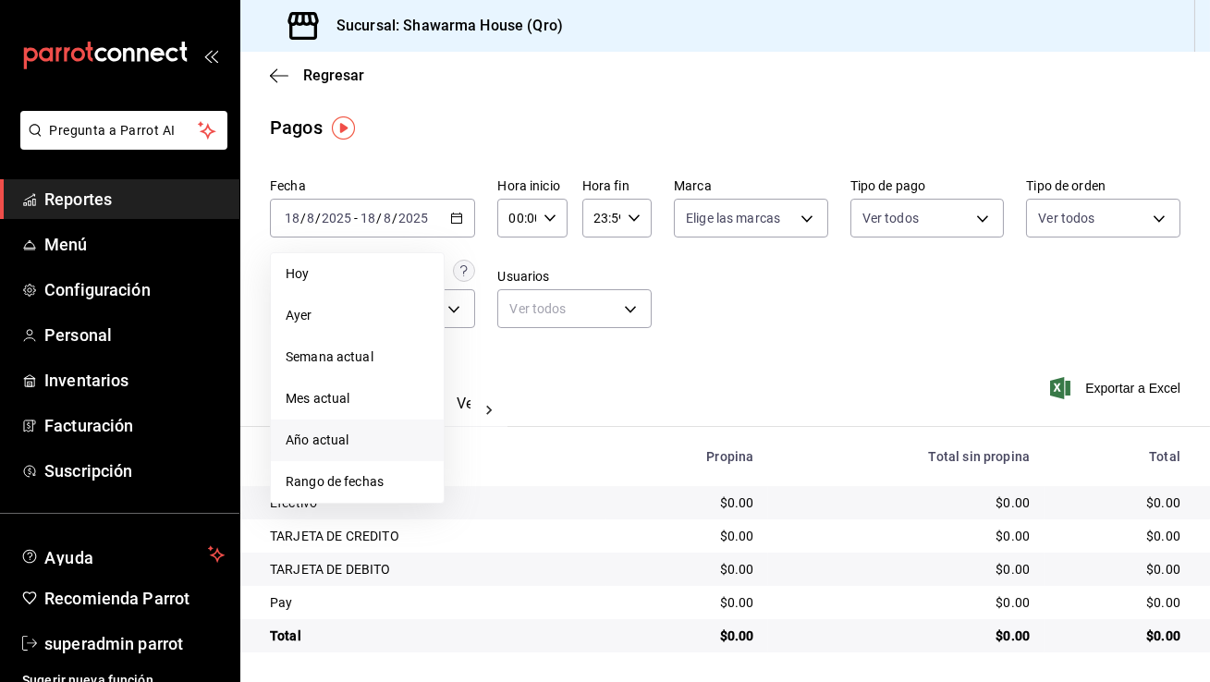
click at [360, 443] on span "Año actual" at bounding box center [357, 440] width 143 height 19
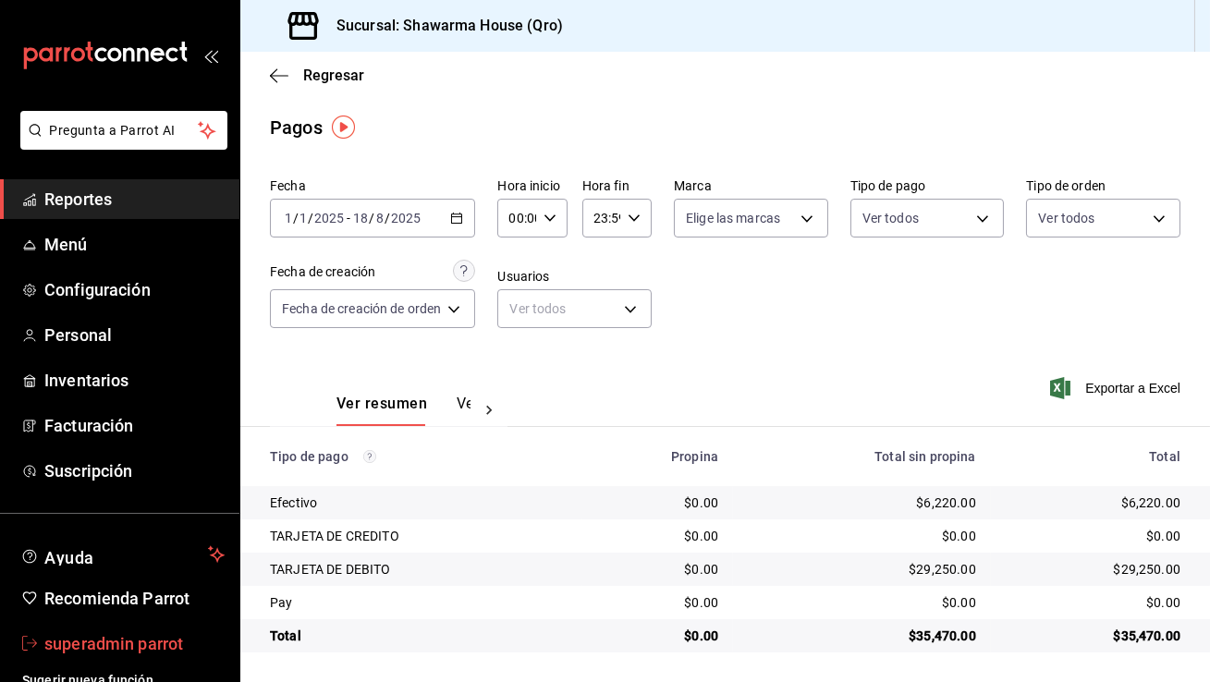
click at [142, 649] on span "superadmin parrot" at bounding box center [134, 643] width 180 height 25
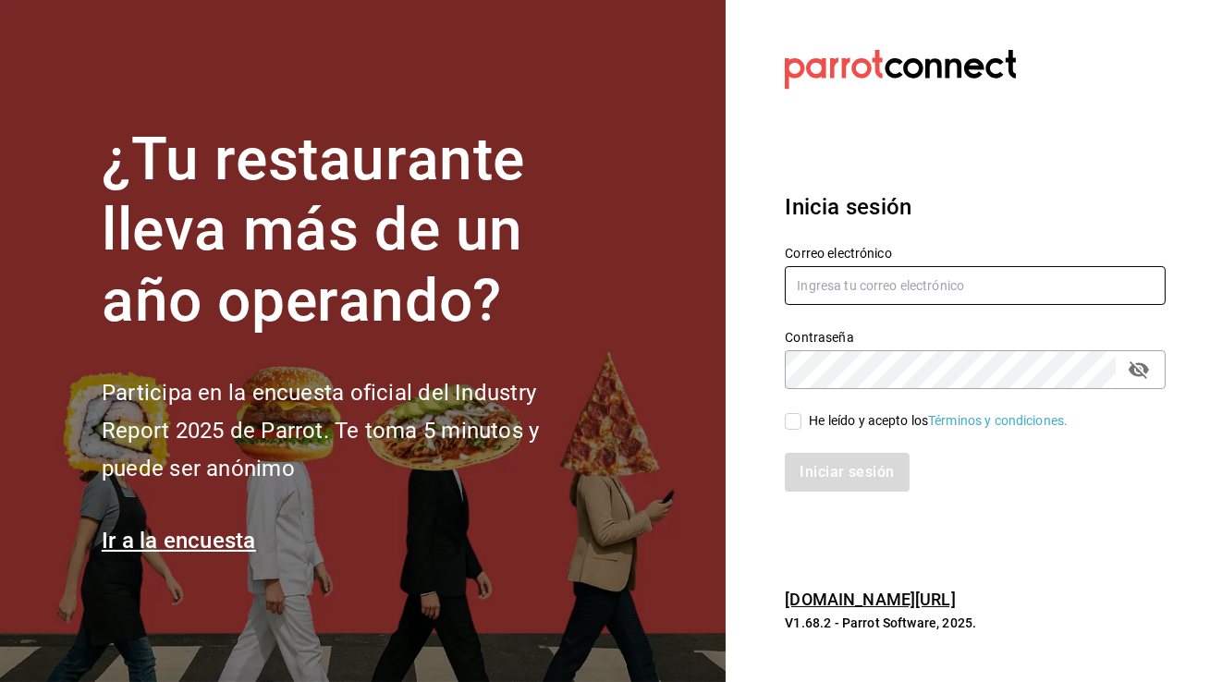
click at [855, 298] on input "text" at bounding box center [975, 285] width 381 height 39
type input "[EMAIL_ADDRESS][DOMAIN_NAME]"
click at [796, 424] on input "He leído y acepto los Términos y condiciones." at bounding box center [793, 421] width 17 height 17
checkbox input "true"
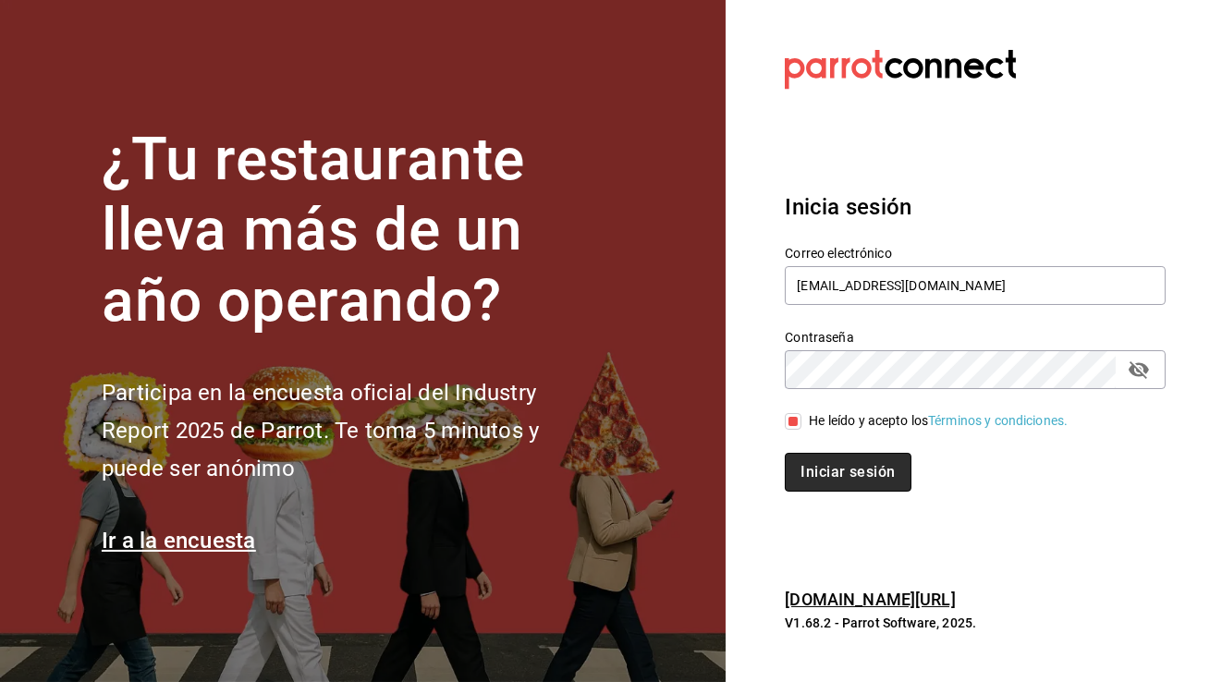
click at [830, 473] on button "Iniciar sesión" at bounding box center [848, 472] width 126 height 39
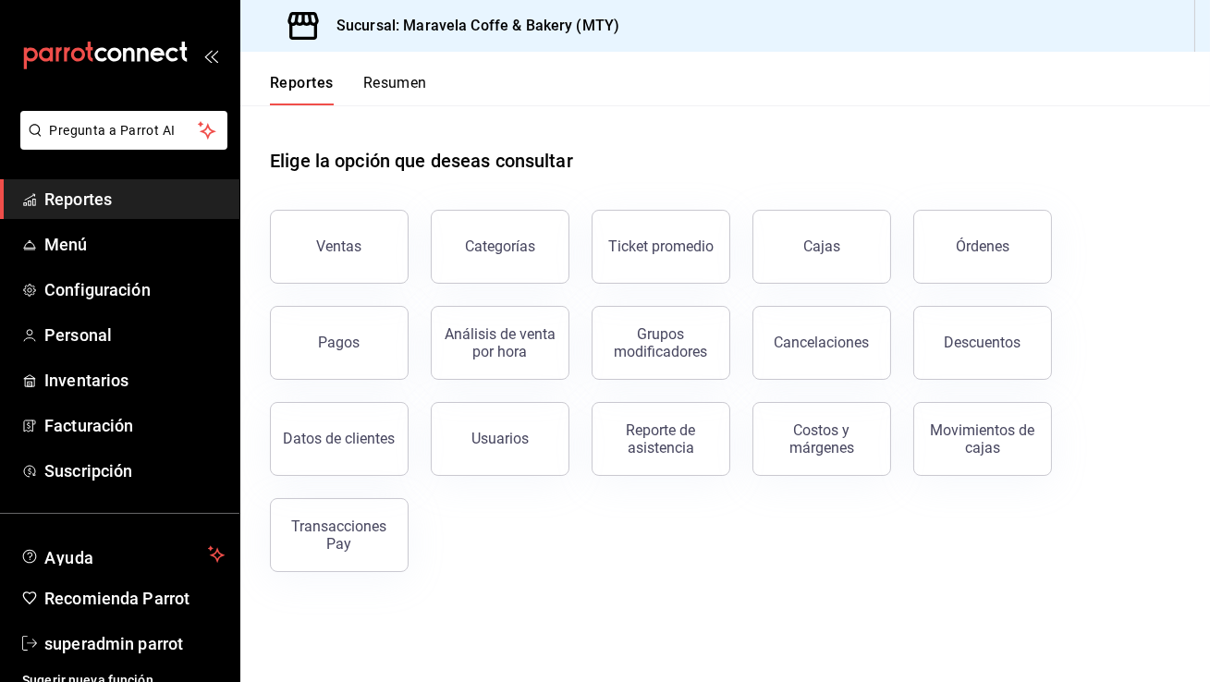
click at [121, 493] on div "Pregunta a Parrot AI Reportes Menú Configuración Personal Inventarios Facturaci…" at bounding box center [119, 404] width 239 height 587
click at [119, 479] on span "Suscripción" at bounding box center [134, 470] width 180 height 25
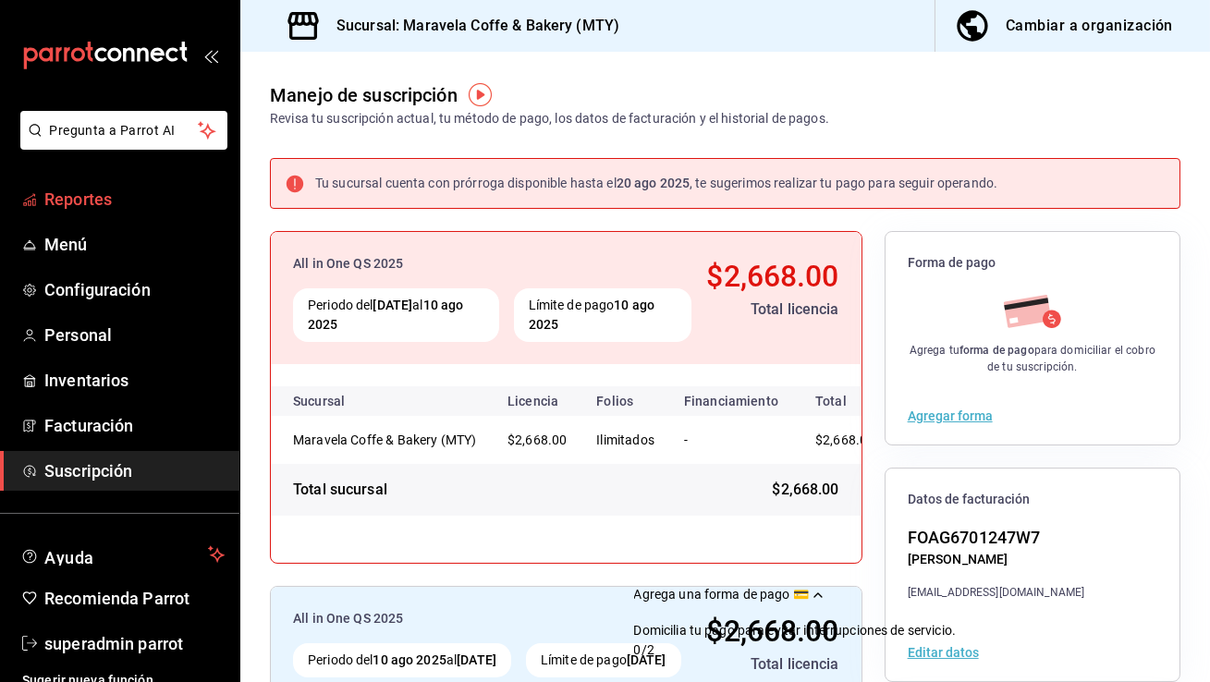
click at [106, 212] on link "Reportes" at bounding box center [119, 199] width 239 height 40
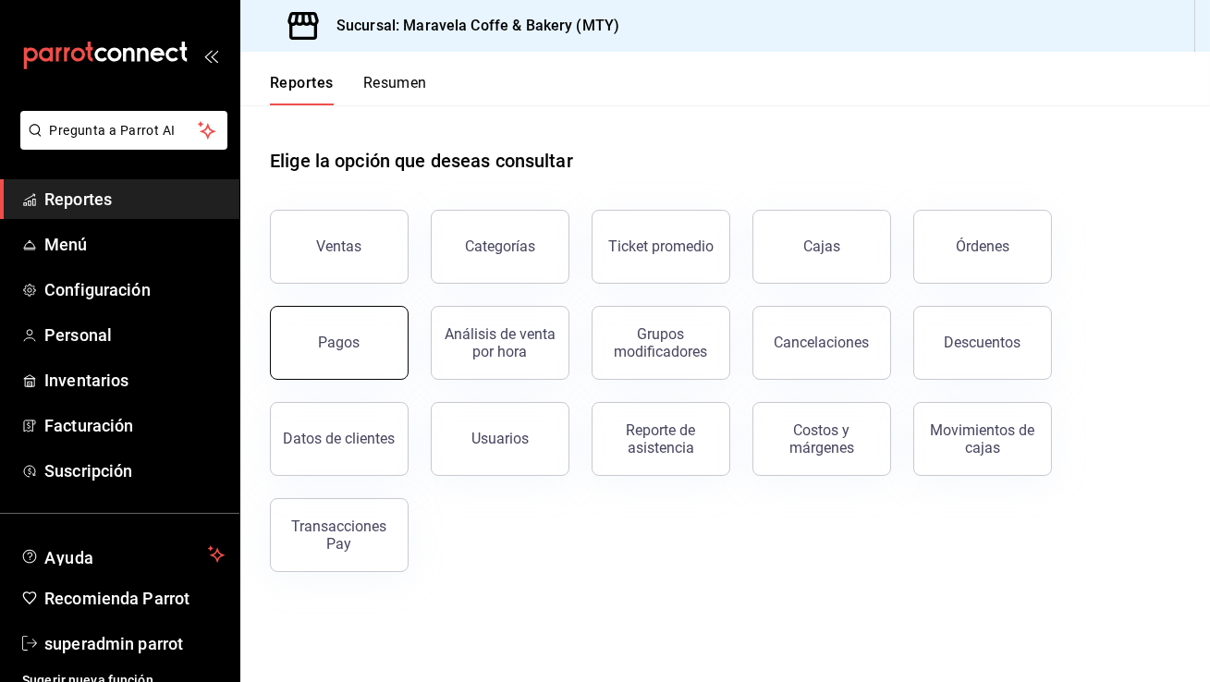
click at [374, 341] on button "Pagos" at bounding box center [339, 343] width 139 height 74
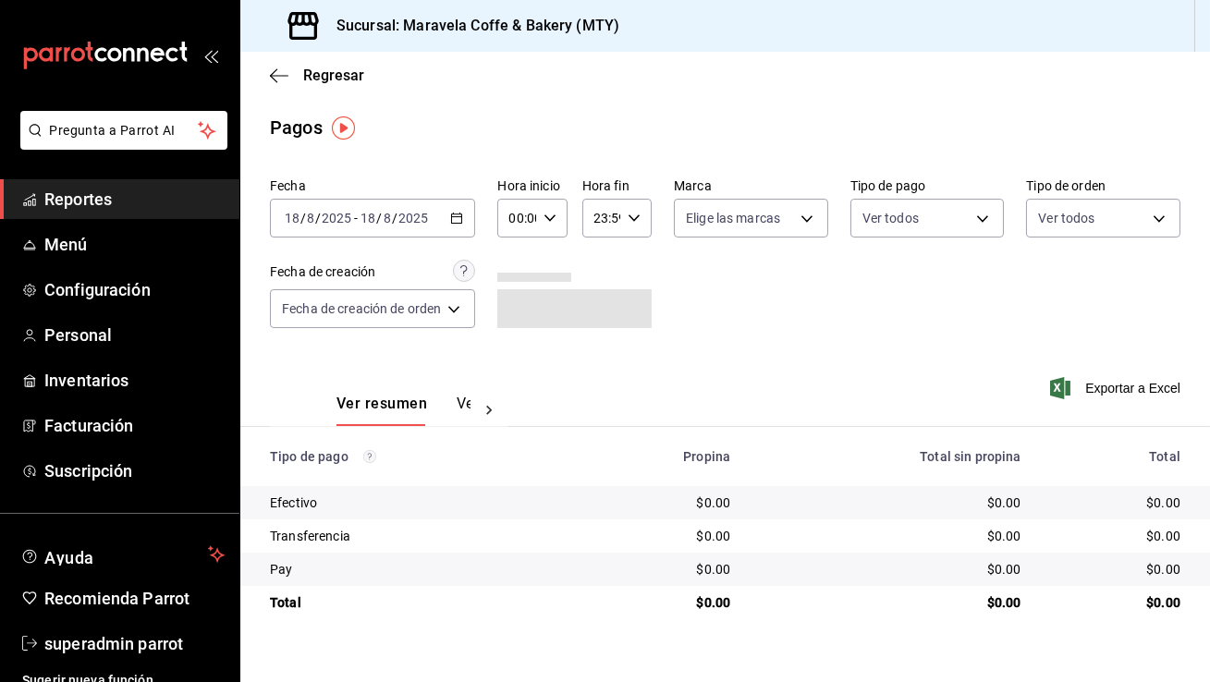
click at [457, 212] on icon "button" at bounding box center [456, 218] width 13 height 13
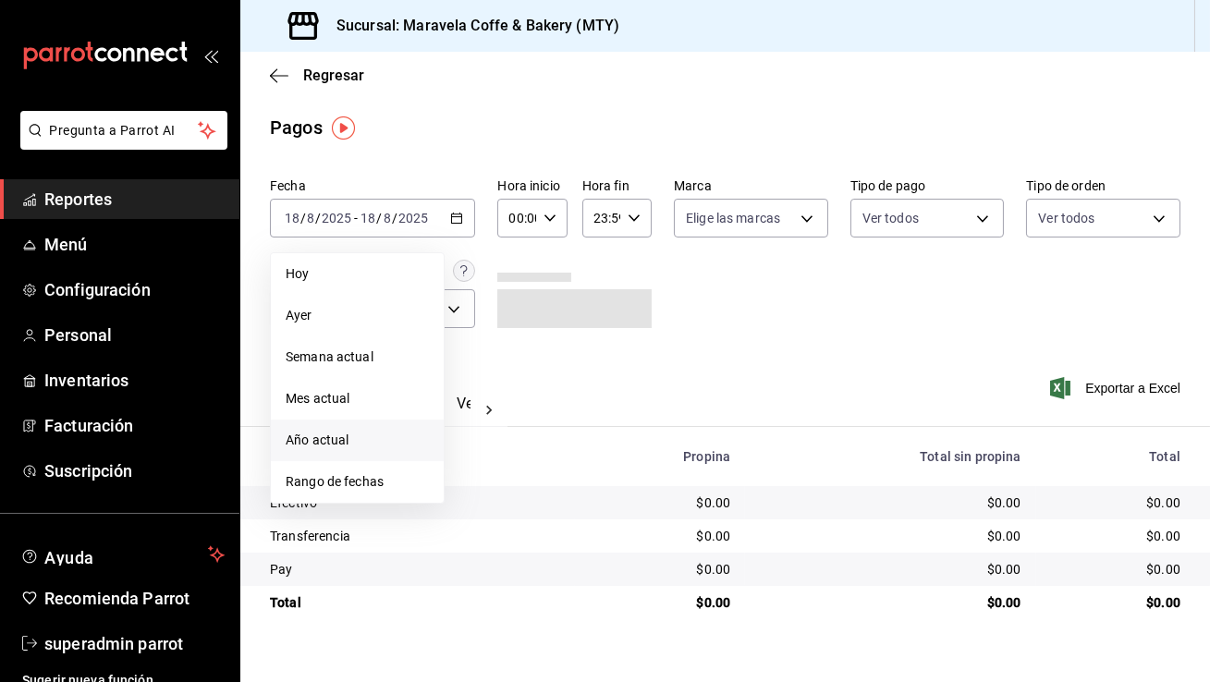
click at [329, 448] on span "Año actual" at bounding box center [357, 440] width 143 height 19
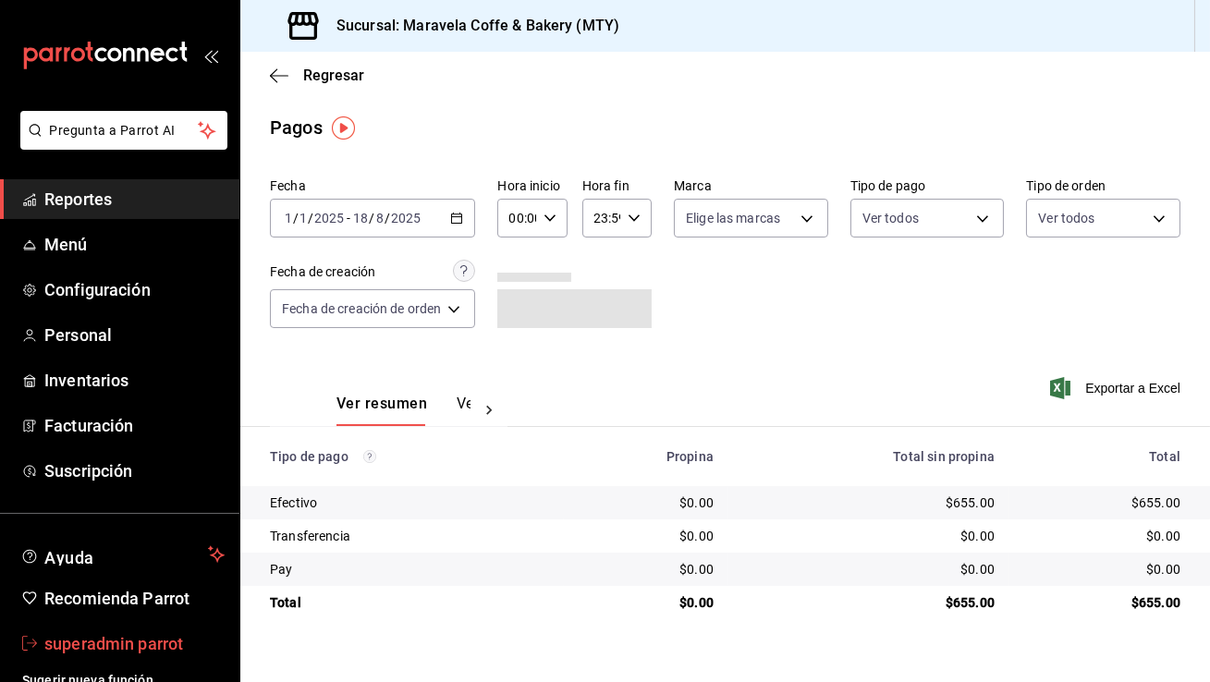
click at [114, 651] on span "superadmin parrot" at bounding box center [134, 643] width 180 height 25
